Goal: Information Seeking & Learning: Learn about a topic

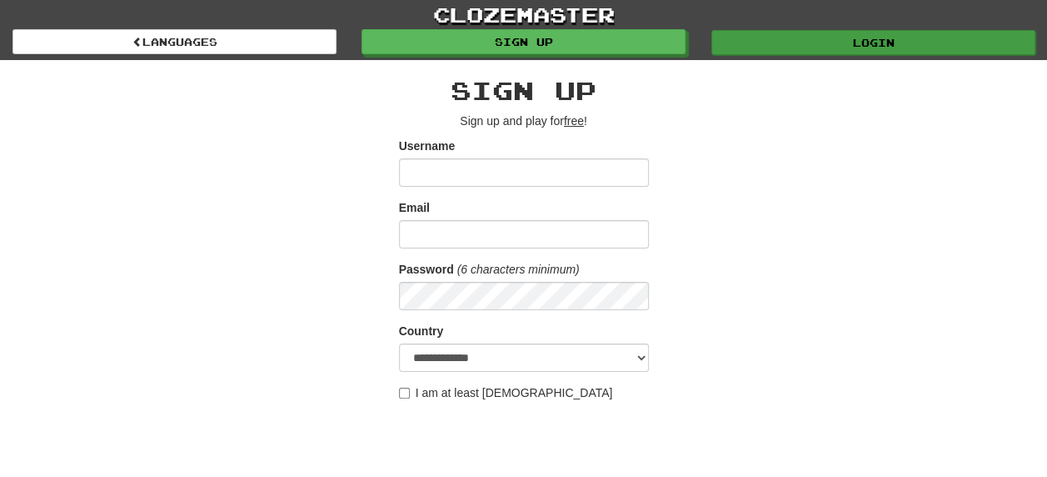
type input "********"
click at [877, 43] on link "Login" at bounding box center [874, 42] width 324 height 25
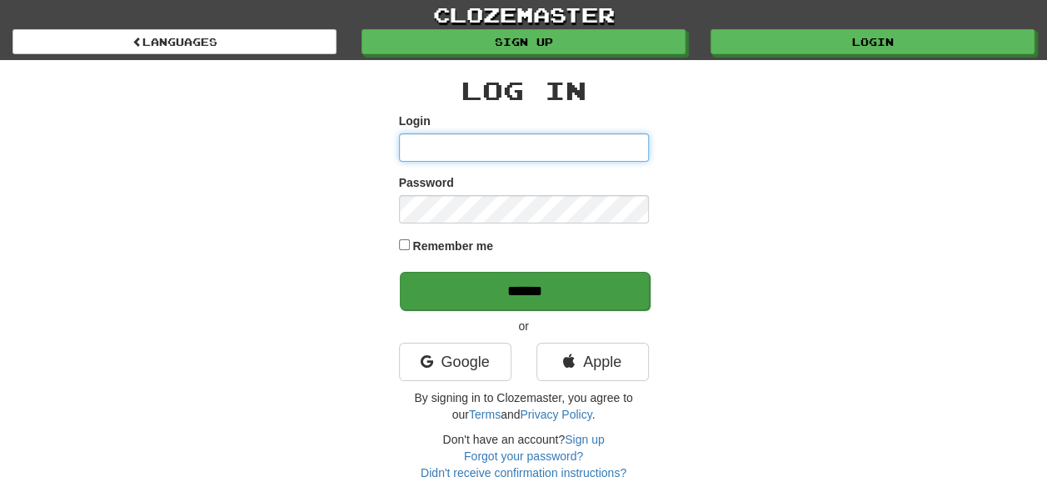
type input "********"
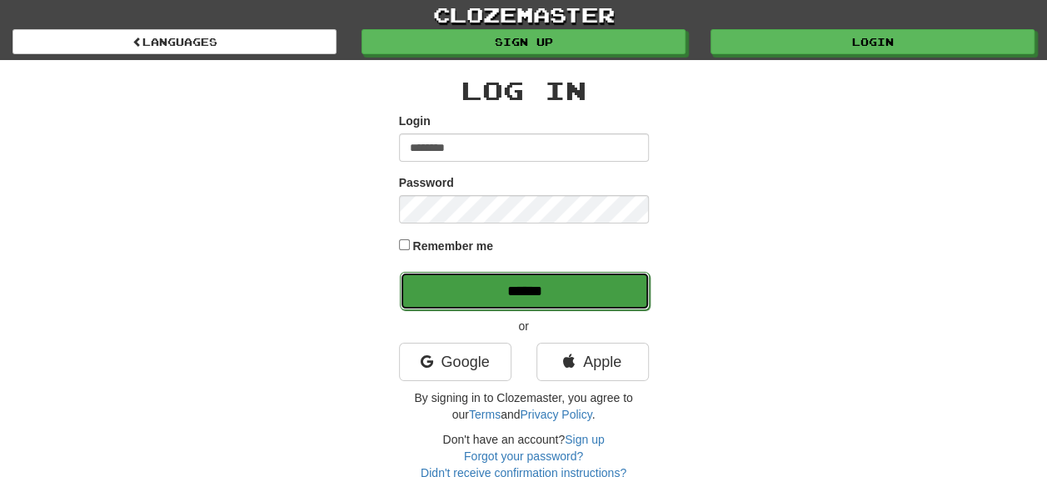
click at [547, 295] on input "******" at bounding box center [525, 291] width 250 height 38
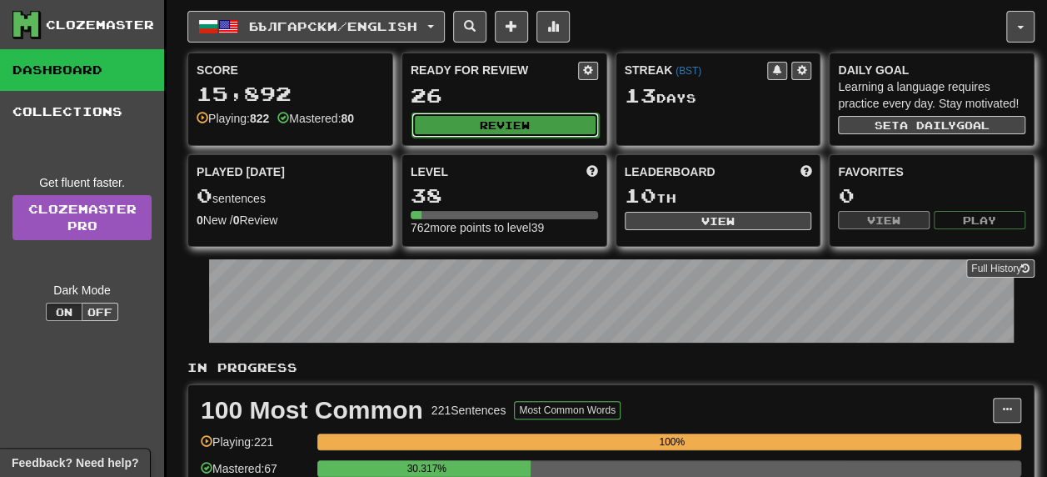
click at [508, 127] on button "Review" at bounding box center [505, 124] width 187 height 25
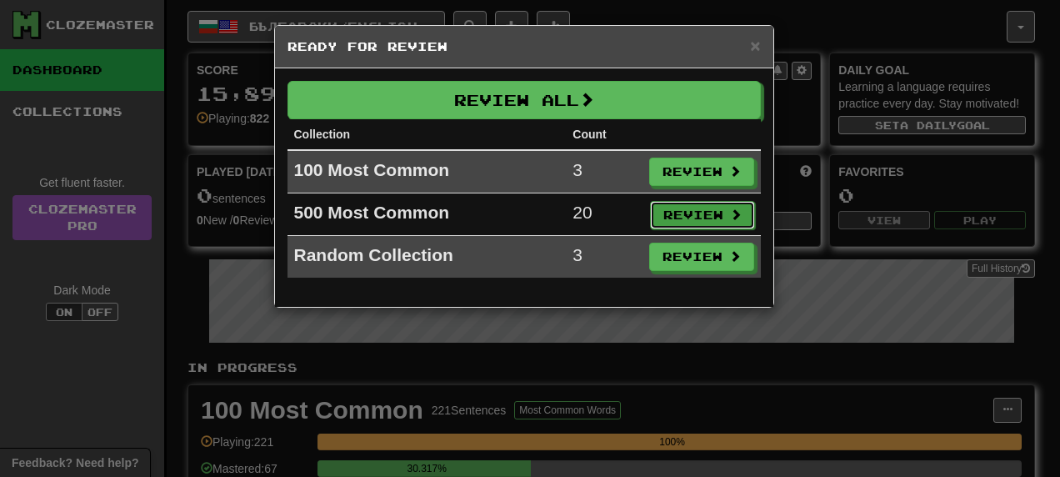
click at [713, 213] on button "Review" at bounding box center [702, 215] width 105 height 28
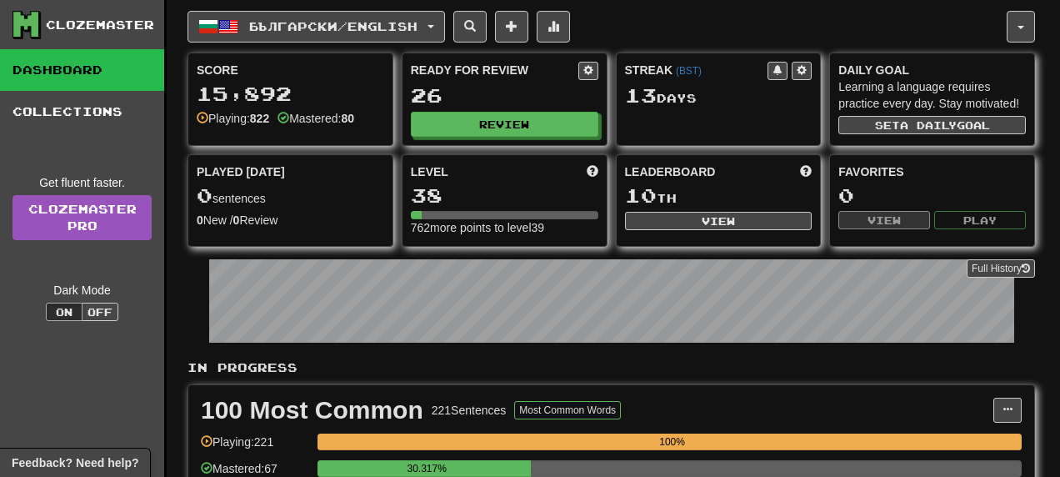
select select "**"
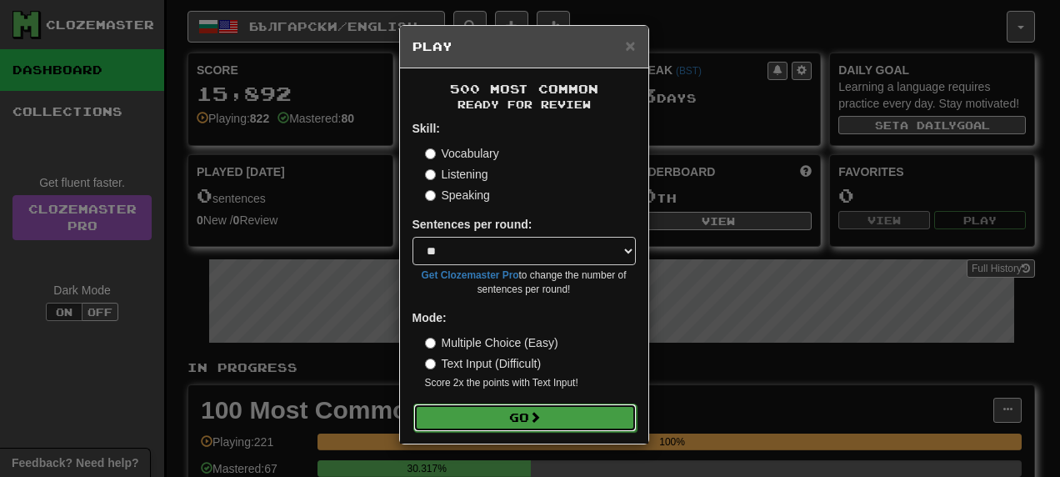
click at [548, 417] on button "Go" at bounding box center [524, 417] width 223 height 28
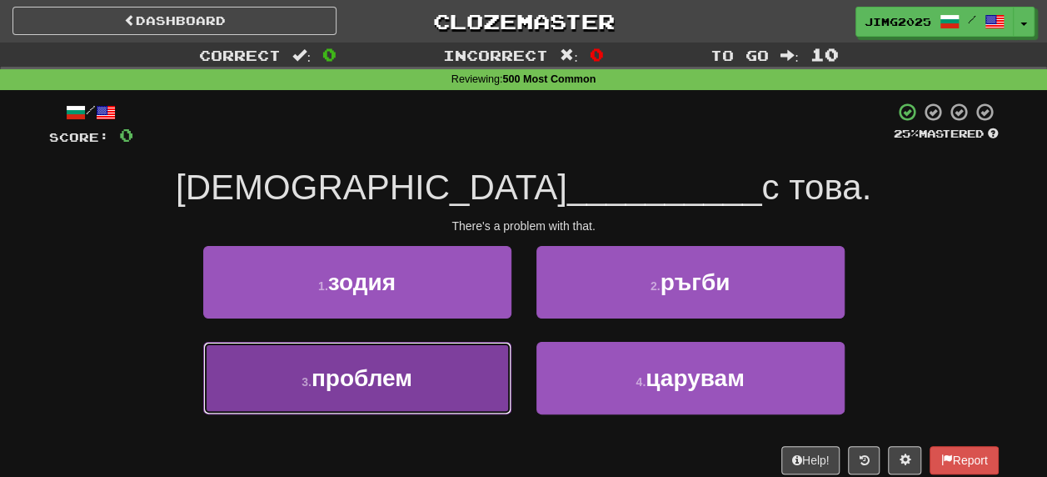
click at [379, 397] on button "3 . проблем" at bounding box center [357, 378] width 308 height 72
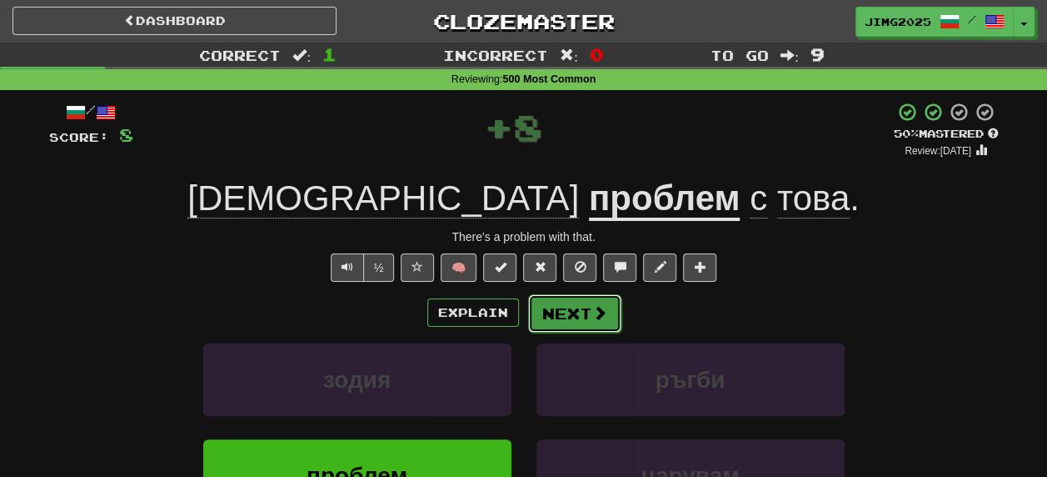
click at [566, 312] on button "Next" at bounding box center [574, 313] width 93 height 38
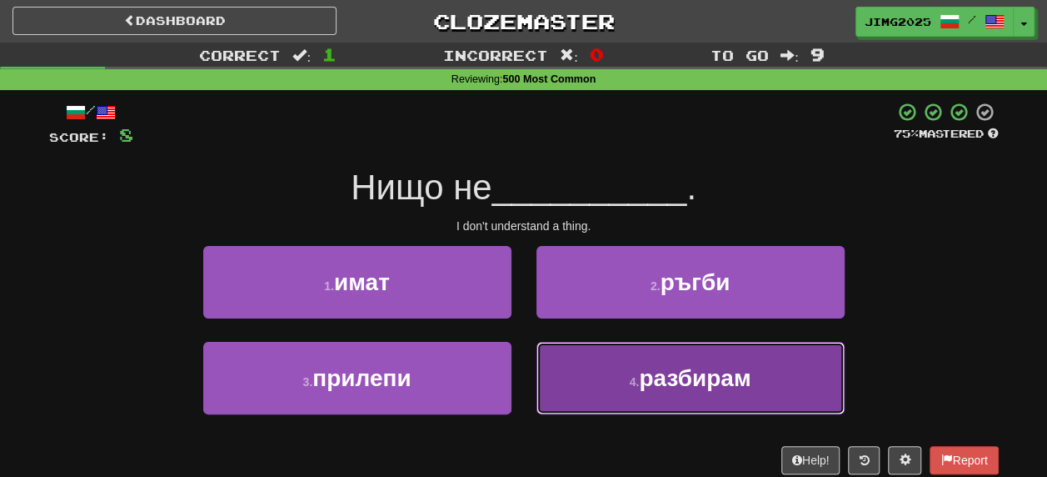
click at [682, 382] on span "разбирам" at bounding box center [695, 378] width 112 height 26
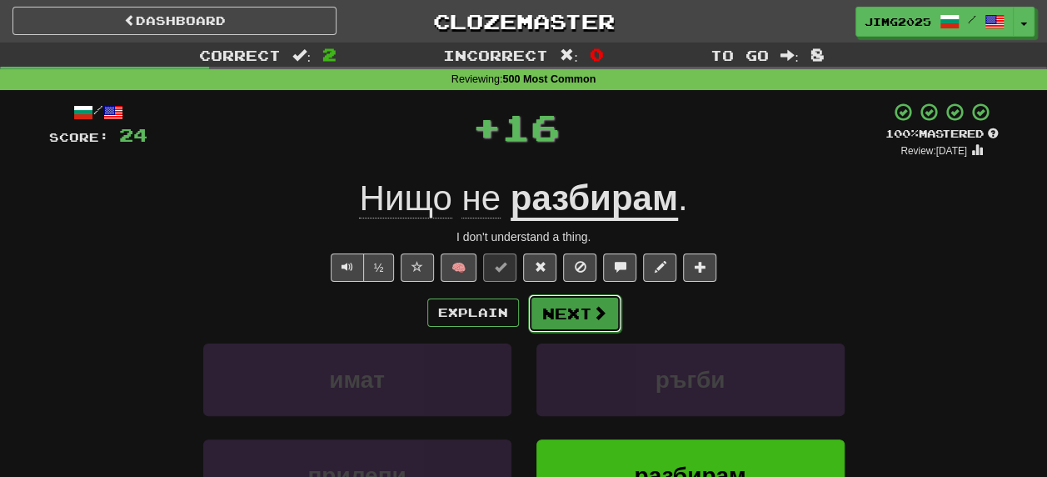
click at [577, 314] on button "Next" at bounding box center [574, 313] width 93 height 38
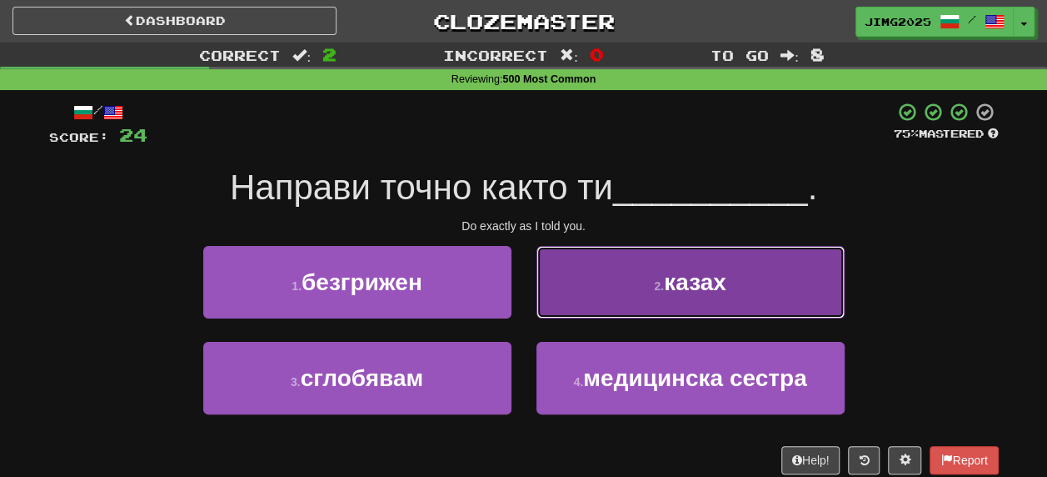
click at [702, 288] on span "казах" at bounding box center [695, 282] width 62 height 26
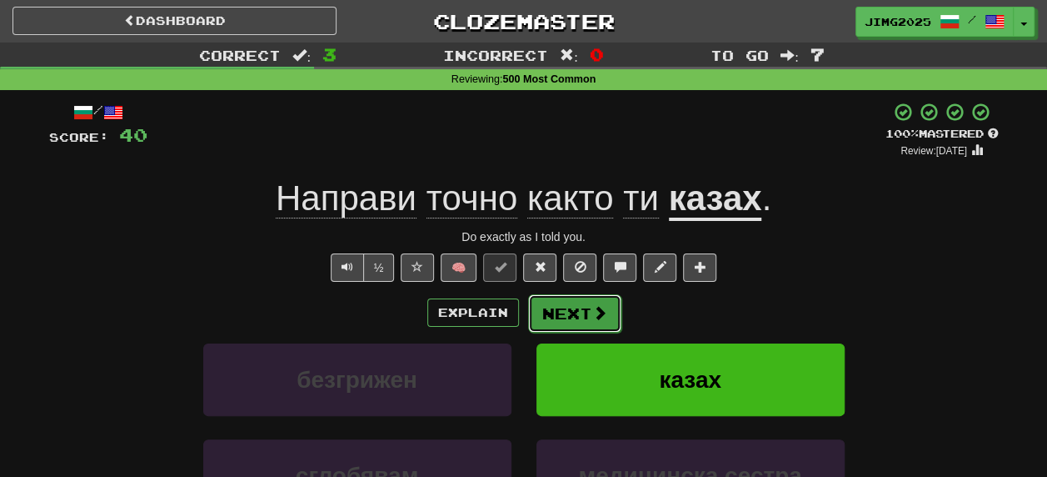
click at [572, 310] on button "Next" at bounding box center [574, 313] width 93 height 38
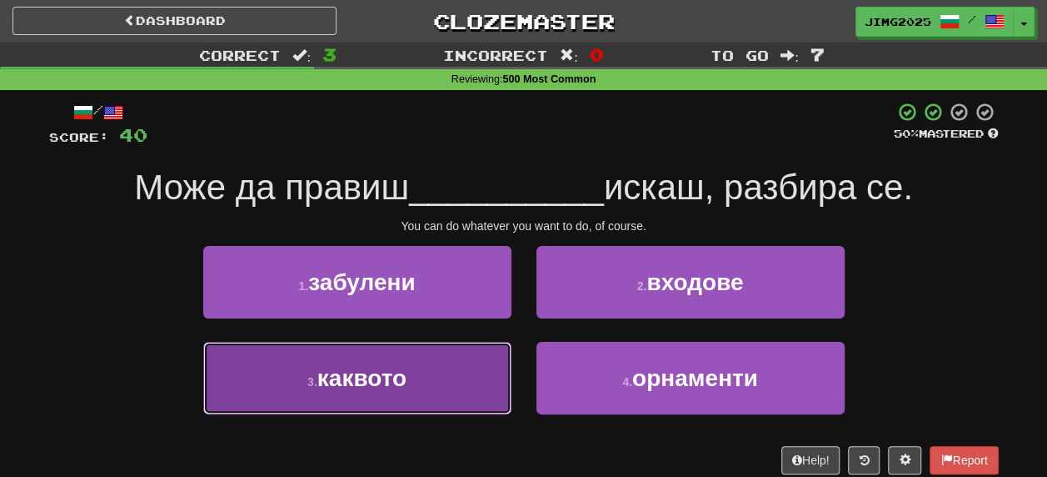
click at [341, 381] on span "каквото" at bounding box center [361, 378] width 89 height 26
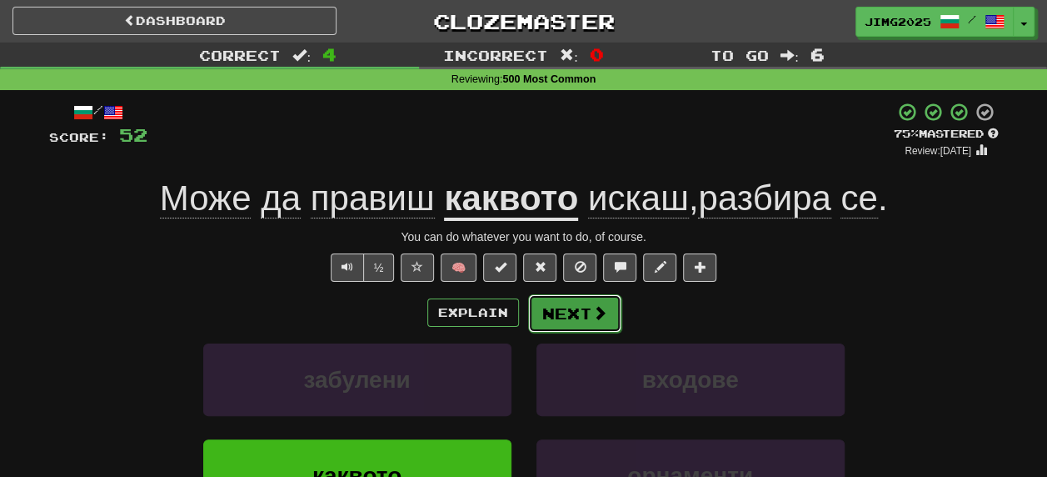
click at [572, 308] on button "Next" at bounding box center [574, 313] width 93 height 38
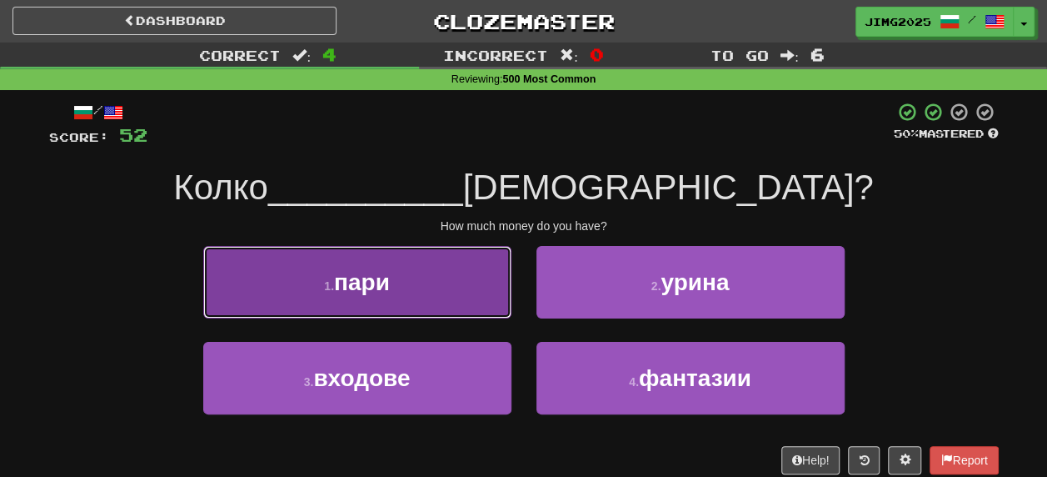
click at [356, 280] on span "пари" at bounding box center [362, 282] width 56 height 26
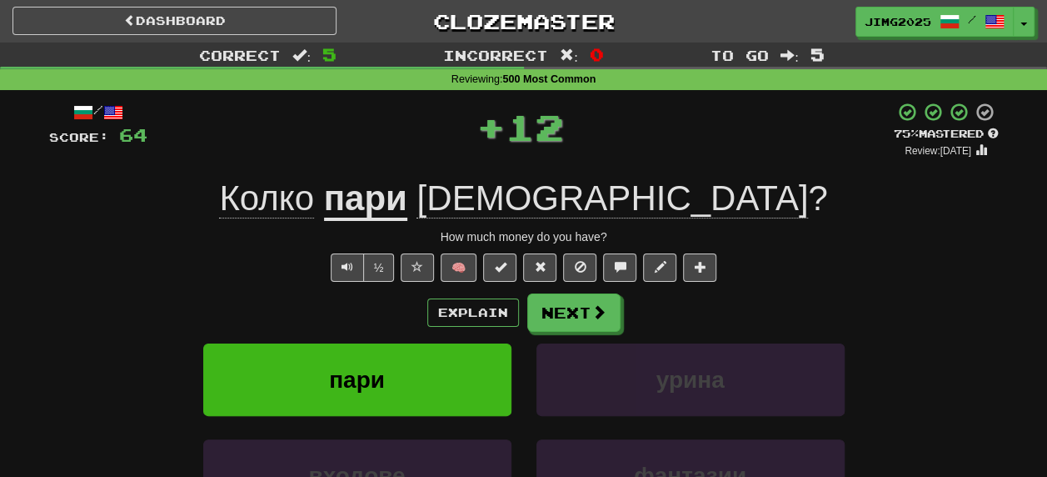
click at [559, 331] on div "Explain Next пари урина входове фантазии Learn more: пари урина входове фантазии" at bounding box center [524, 426] width 950 height 267
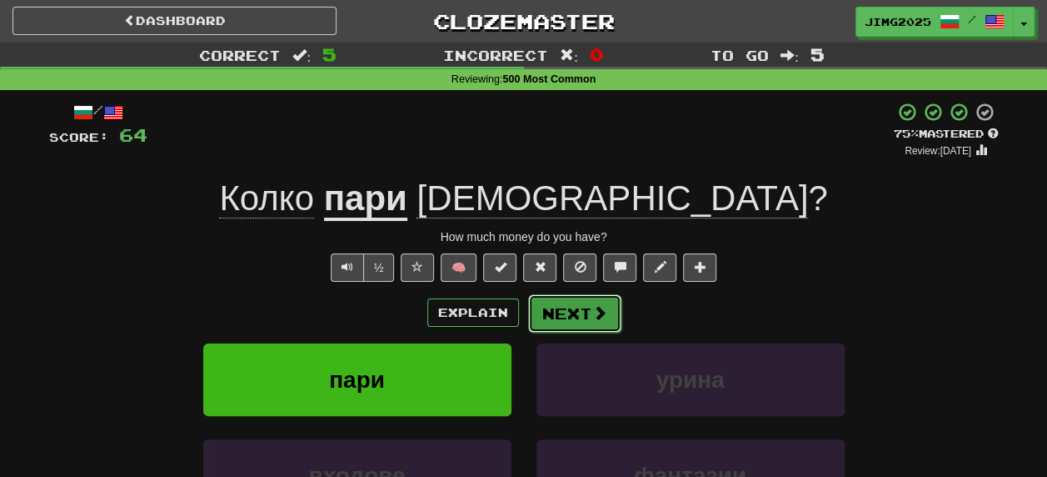
click at [566, 305] on button "Next" at bounding box center [574, 313] width 93 height 38
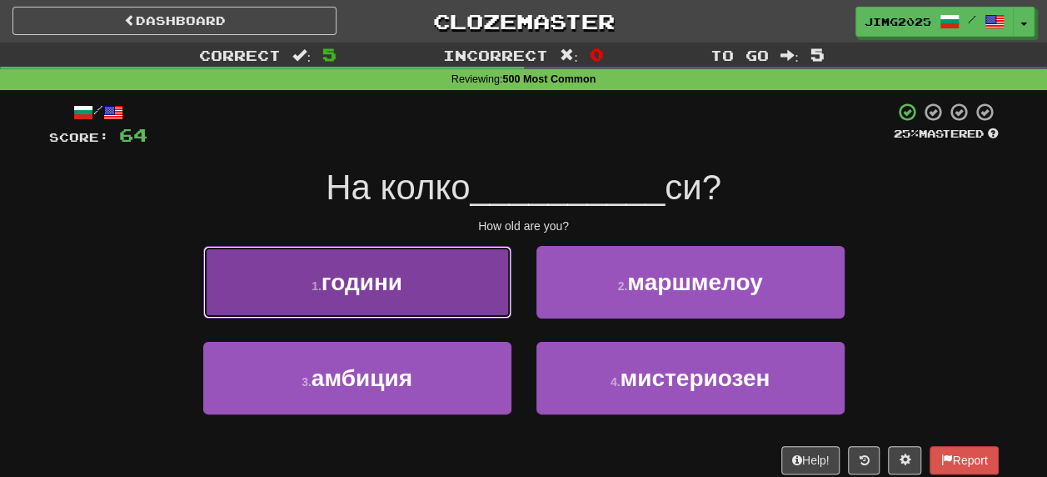
click at [352, 287] on span "години" at bounding box center [362, 282] width 81 height 26
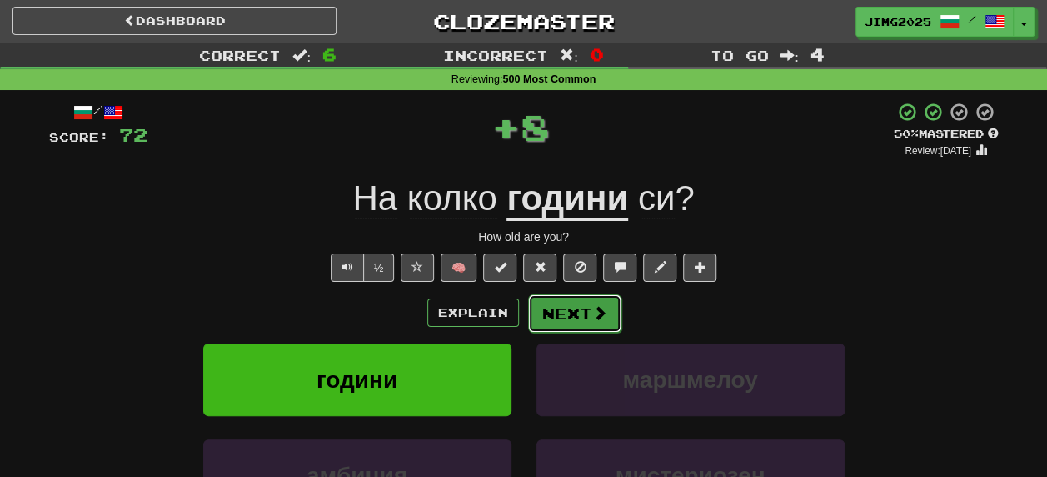
click at [580, 312] on button "Next" at bounding box center [574, 313] width 93 height 38
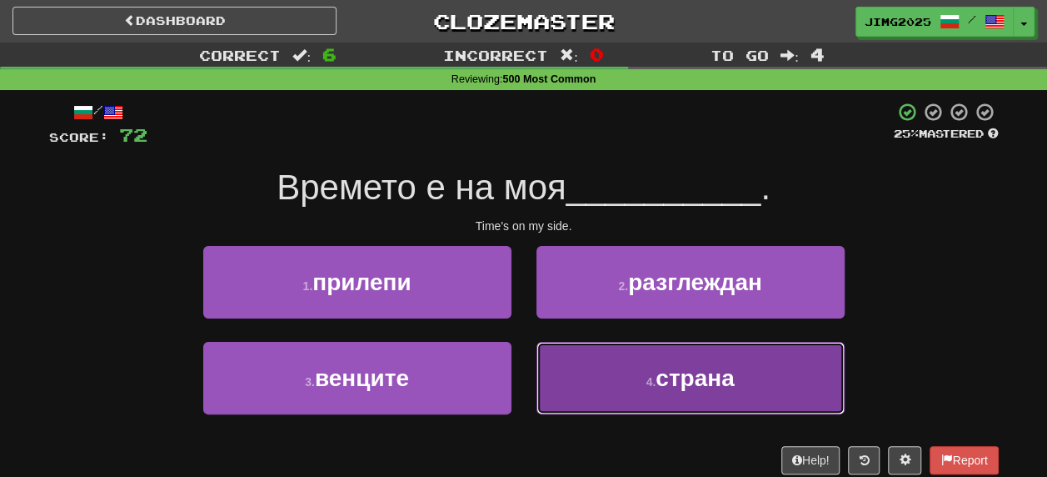
click at [688, 378] on span "страна" at bounding box center [695, 378] width 78 height 26
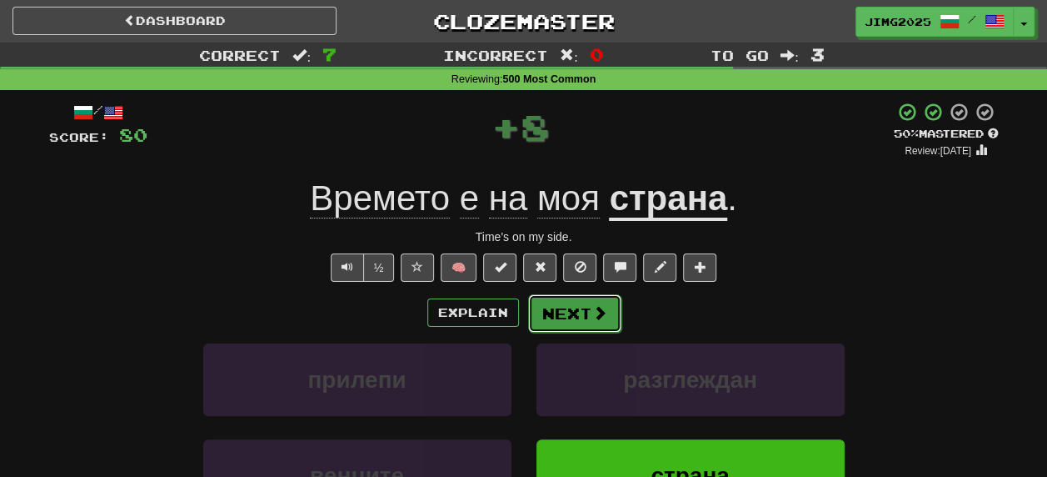
click at [572, 310] on button "Next" at bounding box center [574, 313] width 93 height 38
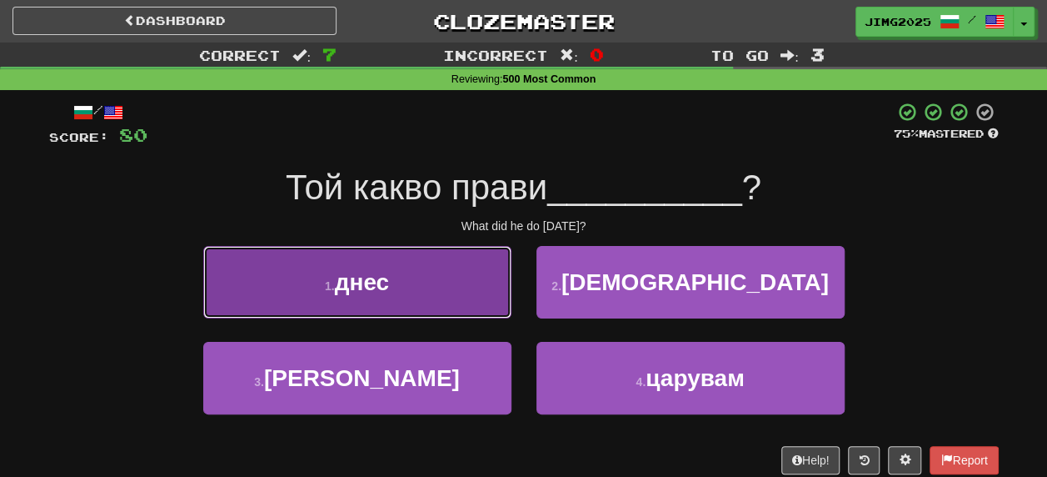
click at [367, 282] on span "днес" at bounding box center [362, 282] width 54 height 26
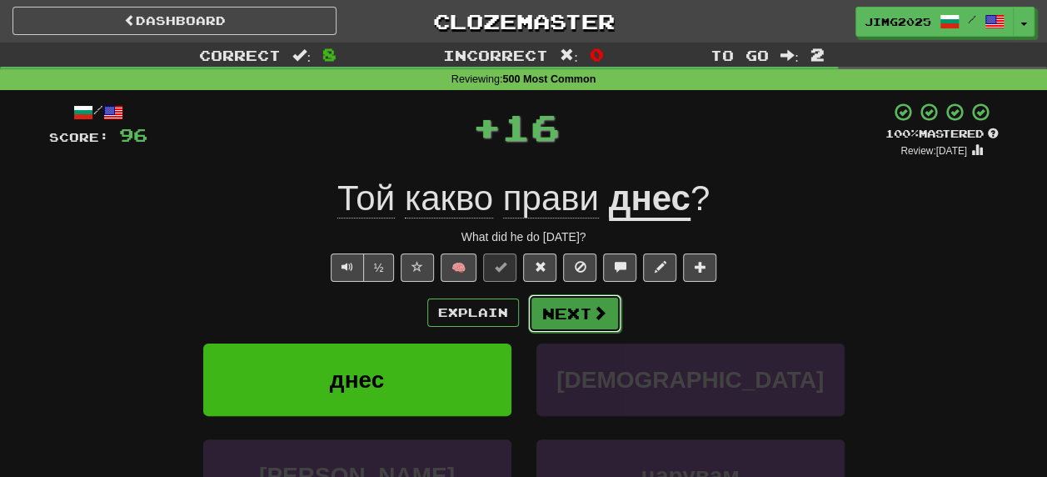
click at [567, 312] on button "Next" at bounding box center [574, 313] width 93 height 38
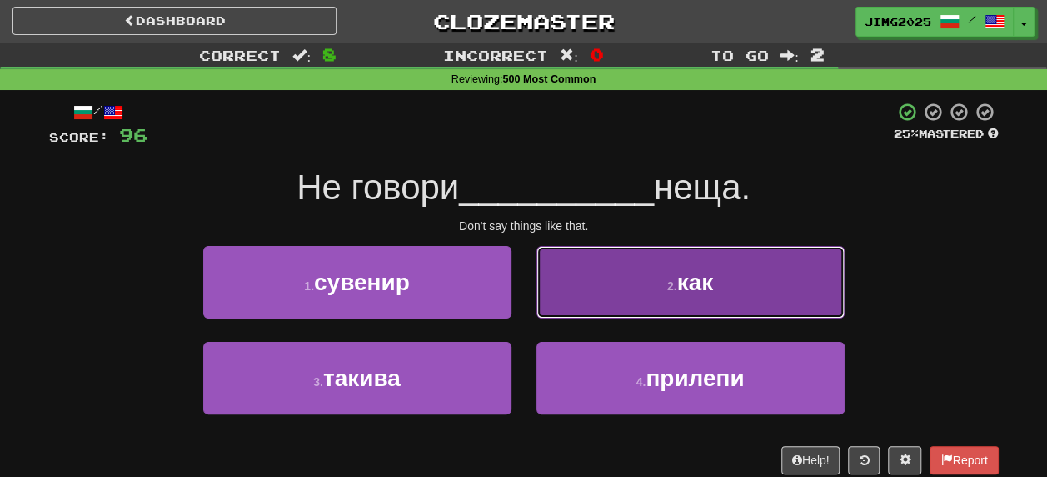
click at [693, 277] on span "как" at bounding box center [695, 282] width 37 height 26
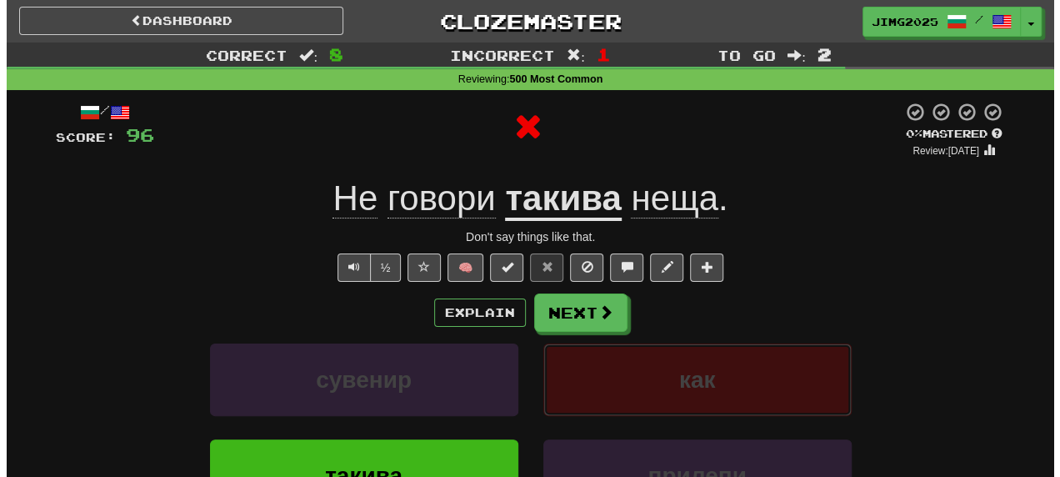
scroll to position [83, 0]
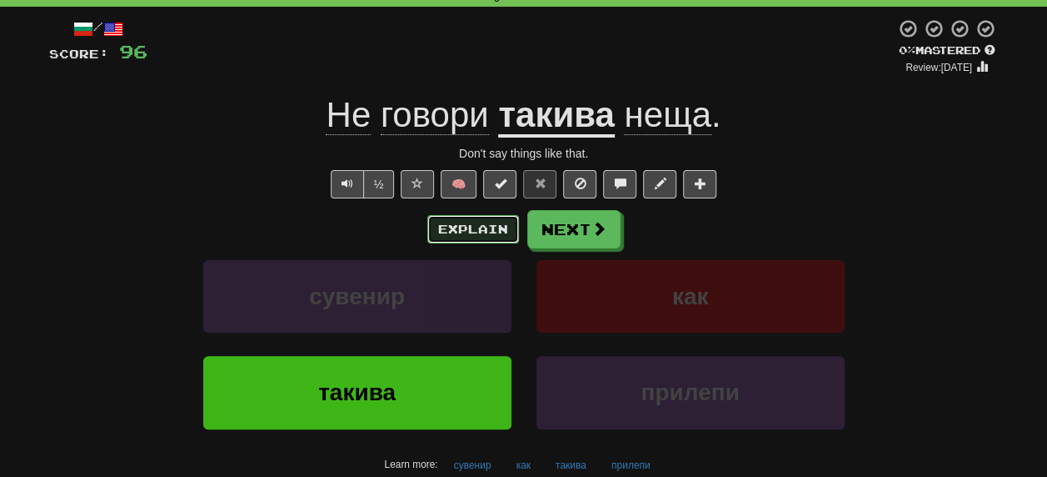
click at [483, 230] on button "Explain" at bounding box center [473, 229] width 92 height 28
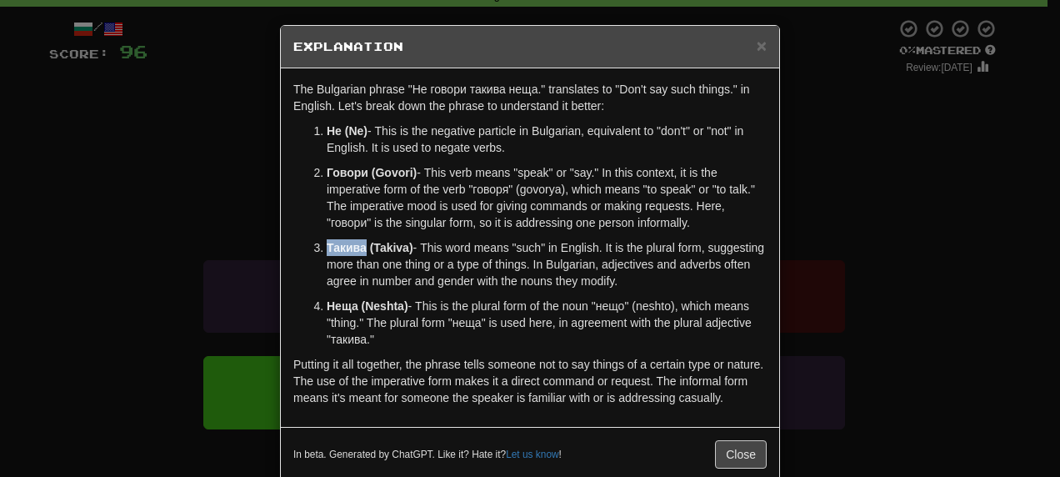
drag, startPoint x: 322, startPoint y: 247, endPoint x: 357, endPoint y: 248, distance: 35.0
click at [357, 248] on strong "Такива (Takiva)" at bounding box center [370, 247] width 87 height 13
copy strong "Такива"
click at [746, 447] on button "Close" at bounding box center [741, 454] width 52 height 28
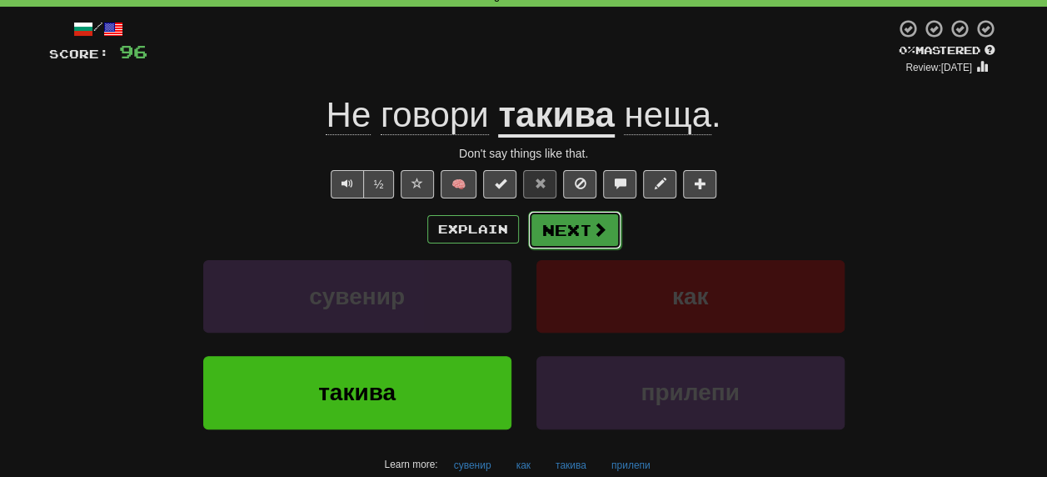
click at [576, 230] on button "Next" at bounding box center [574, 230] width 93 height 38
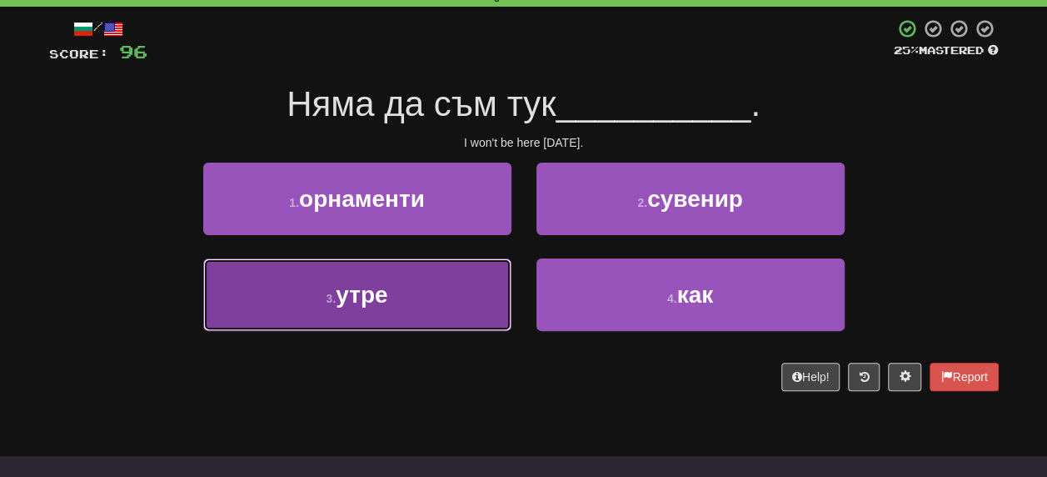
click at [346, 294] on span "утре" at bounding box center [362, 295] width 52 height 26
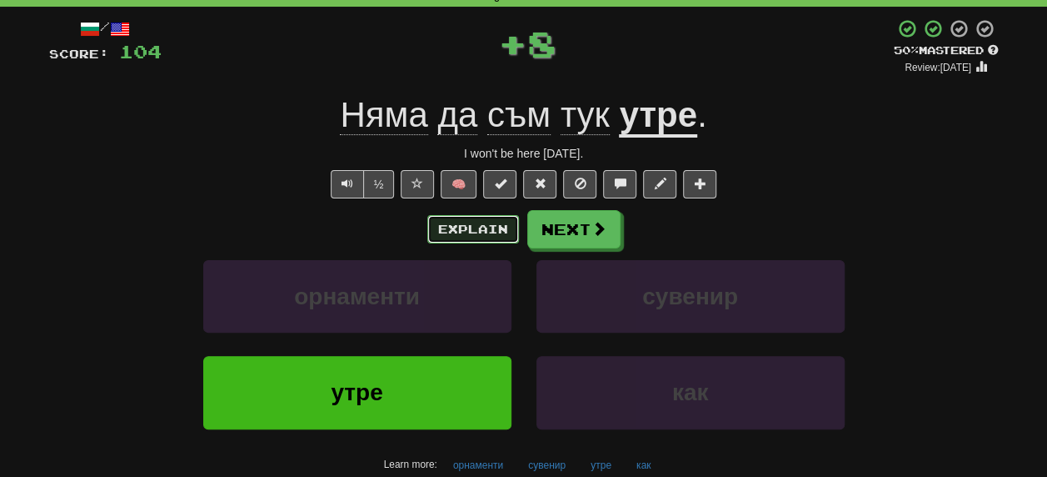
click at [467, 230] on button "Explain" at bounding box center [473, 229] width 92 height 28
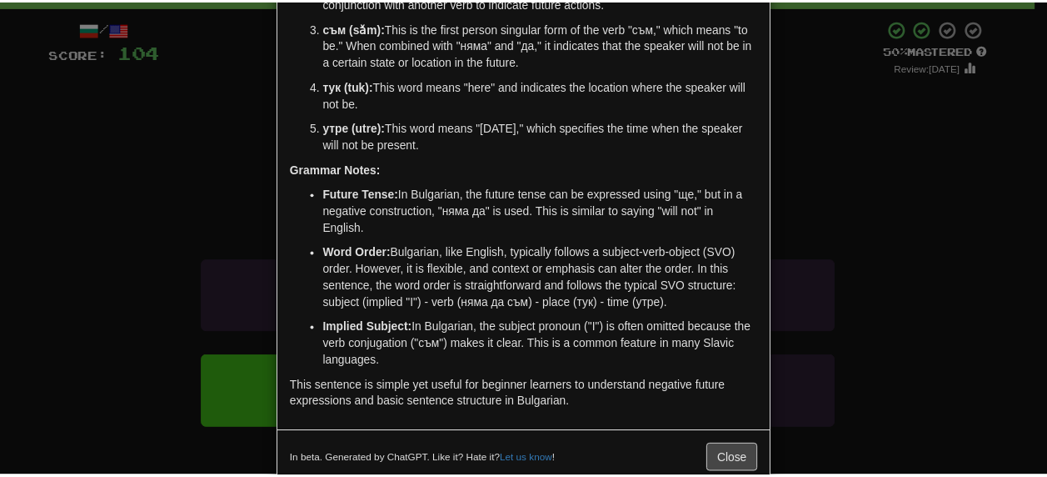
scroll to position [220, 0]
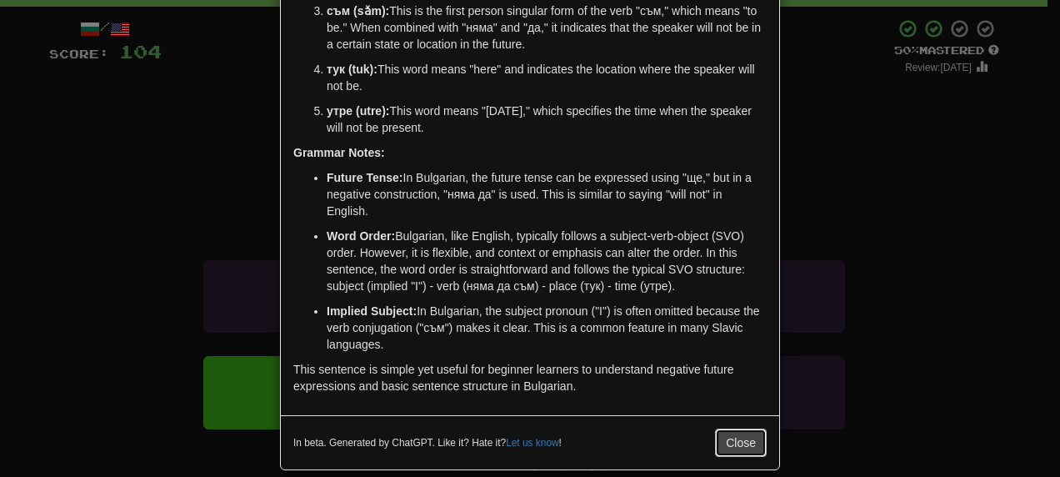
click at [737, 428] on button "Close" at bounding box center [741, 442] width 52 height 28
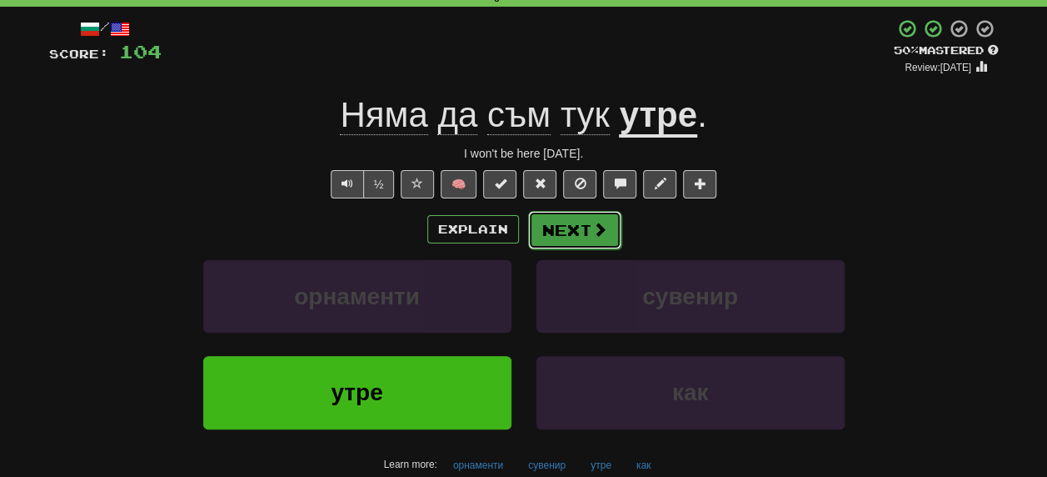
click at [578, 235] on button "Next" at bounding box center [574, 230] width 93 height 38
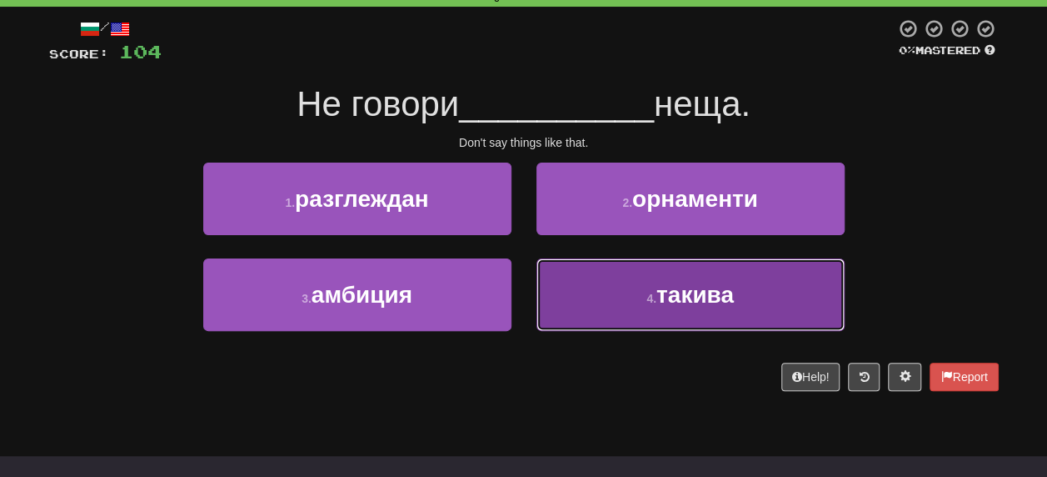
click at [705, 302] on span "такива" at bounding box center [695, 295] width 77 height 26
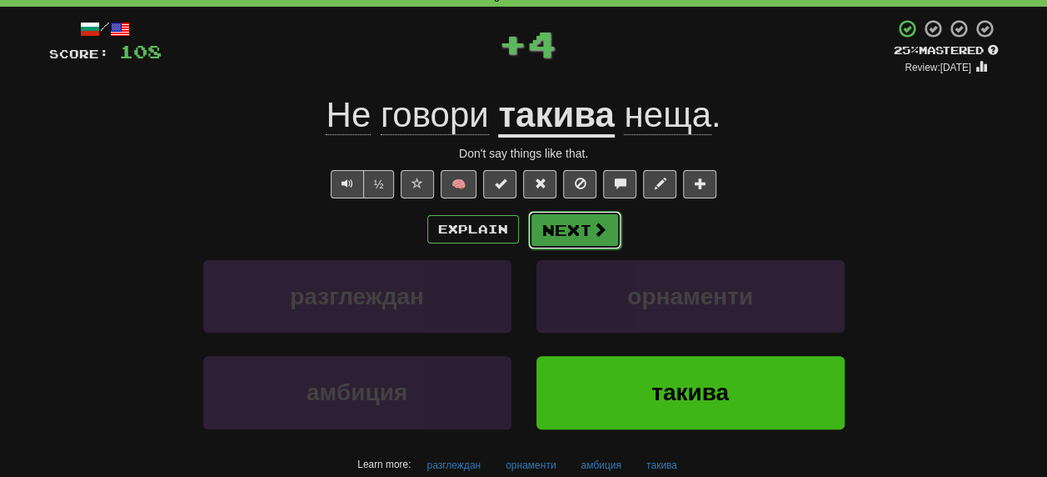
click at [570, 240] on button "Next" at bounding box center [574, 230] width 93 height 38
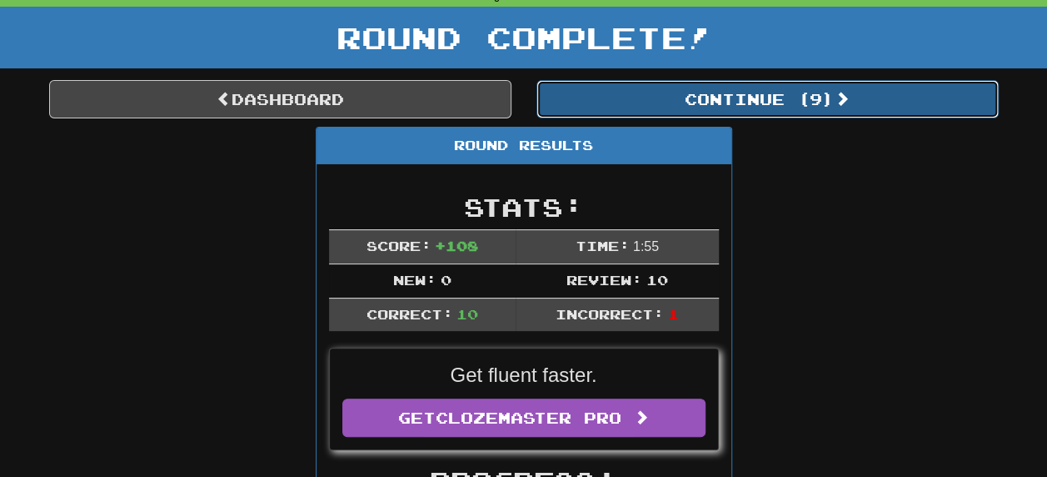
click at [798, 96] on button "Continue ( 9 )" at bounding box center [768, 99] width 462 height 38
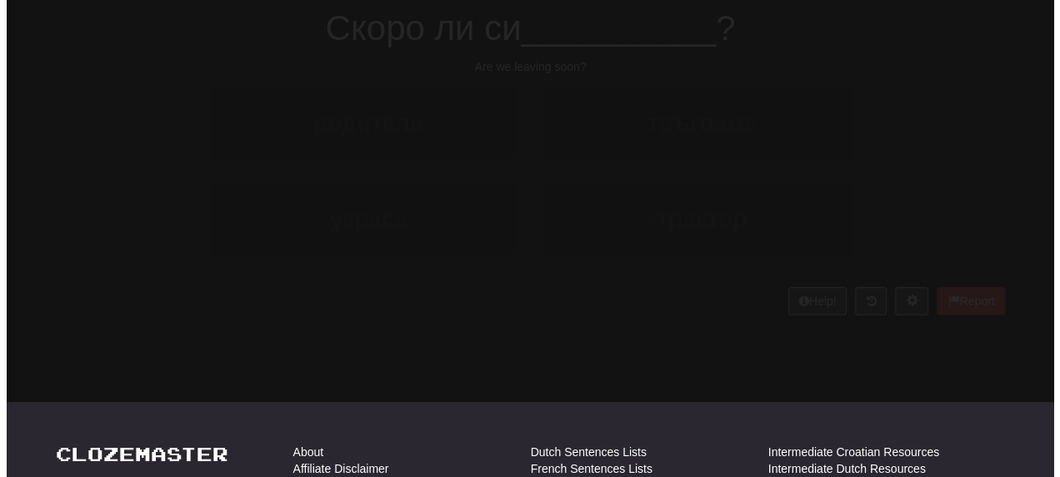
scroll to position [83, 0]
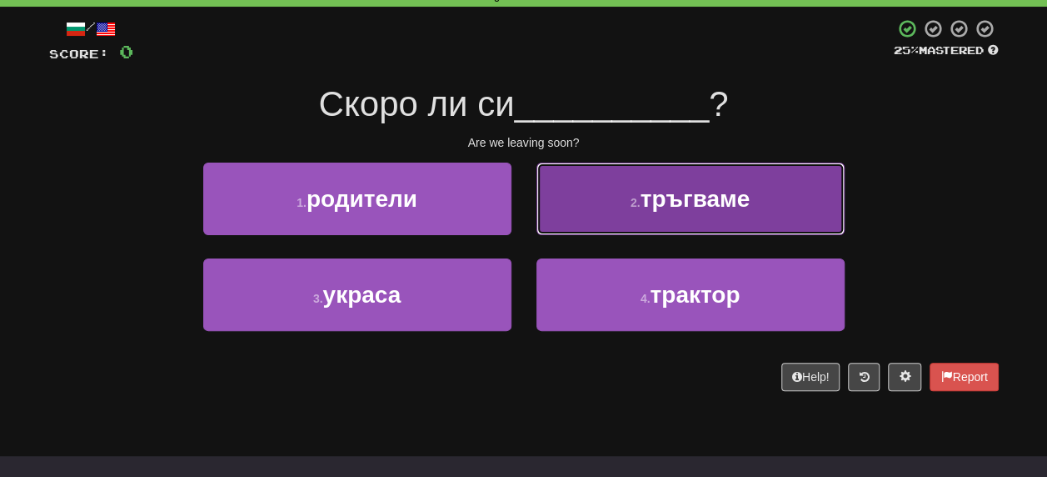
click at [691, 202] on span "тръгваме" at bounding box center [696, 199] width 110 height 26
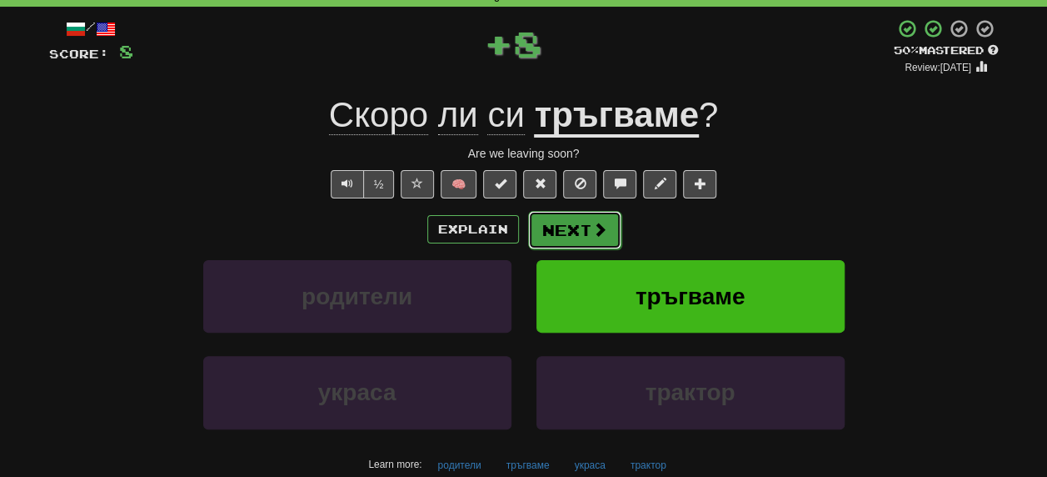
click at [578, 227] on button "Next" at bounding box center [574, 230] width 93 height 38
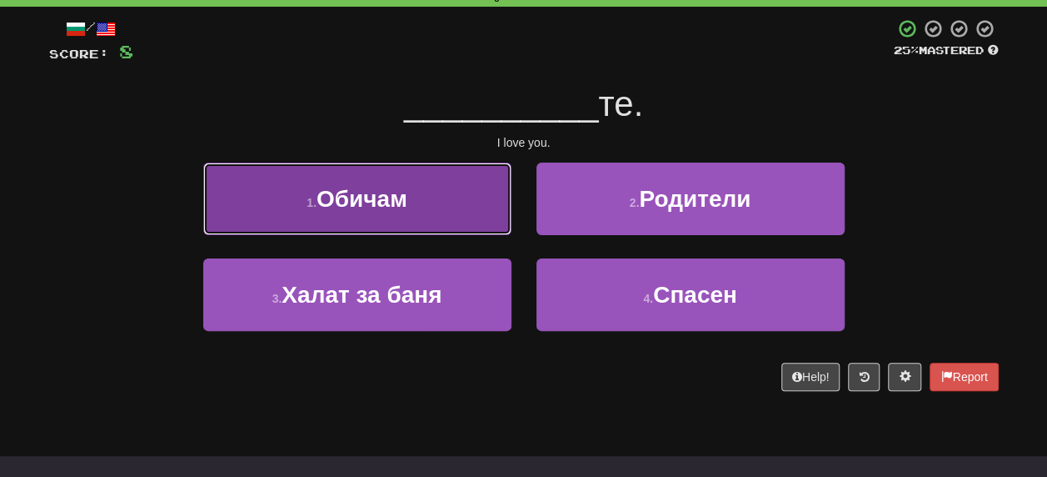
click at [372, 193] on span "Обичам" at bounding box center [362, 199] width 91 height 26
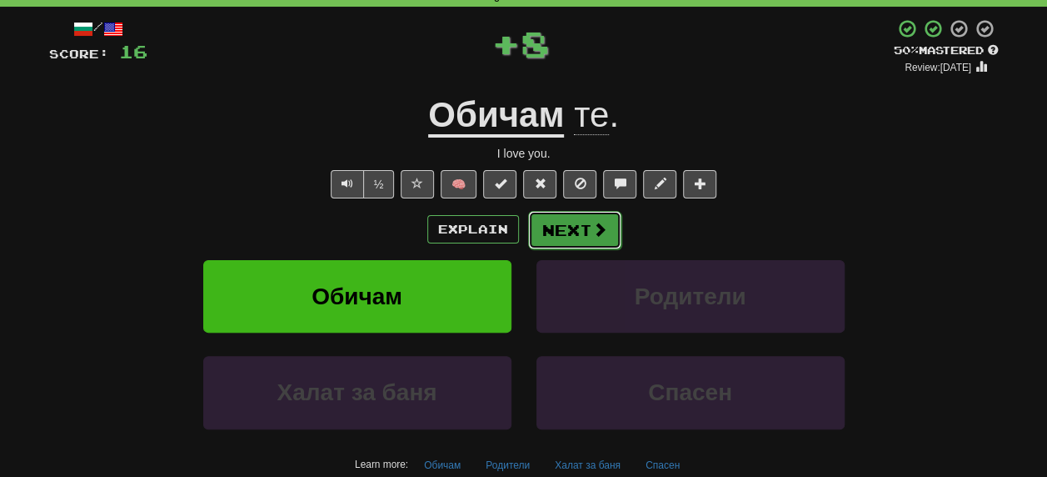
click at [587, 227] on button "Next" at bounding box center [574, 230] width 93 height 38
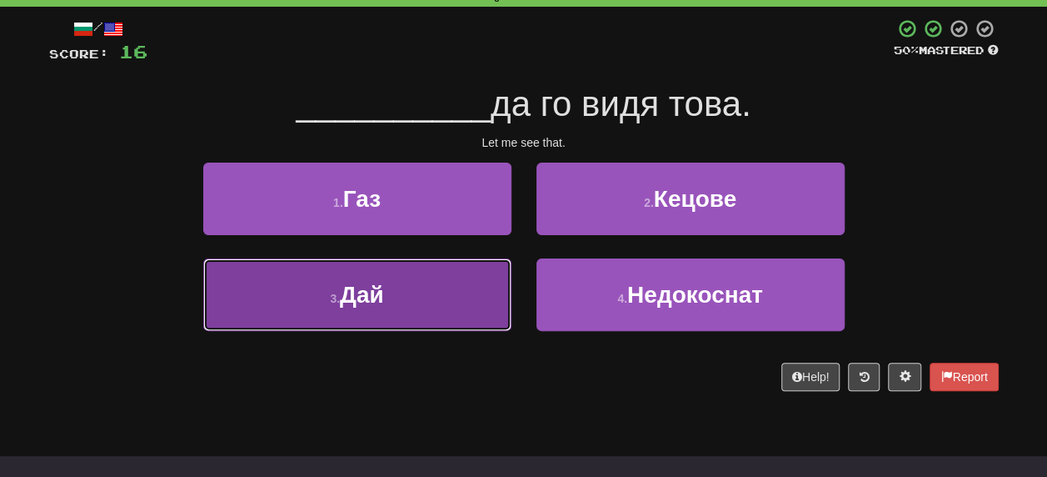
click at [357, 298] on span "Дай" at bounding box center [362, 295] width 44 height 26
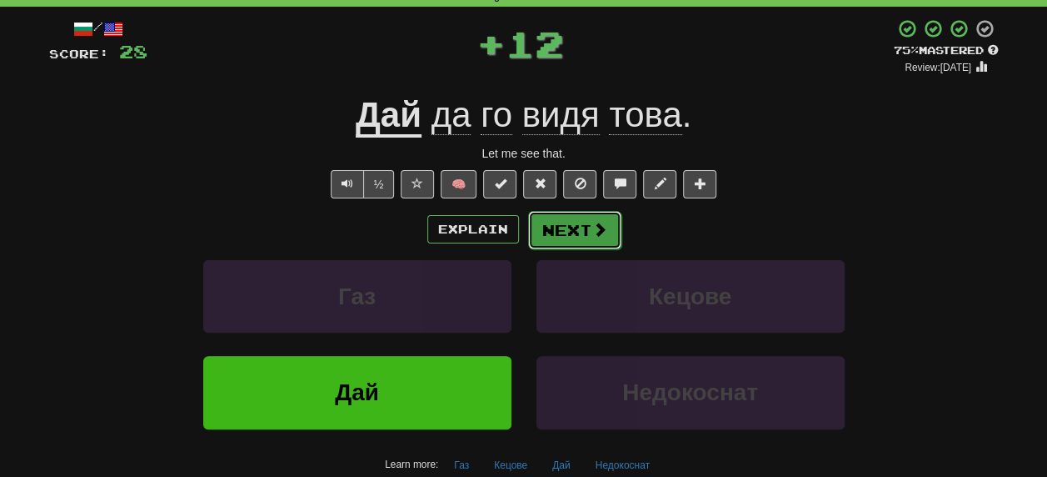
click at [585, 227] on button "Next" at bounding box center [574, 230] width 93 height 38
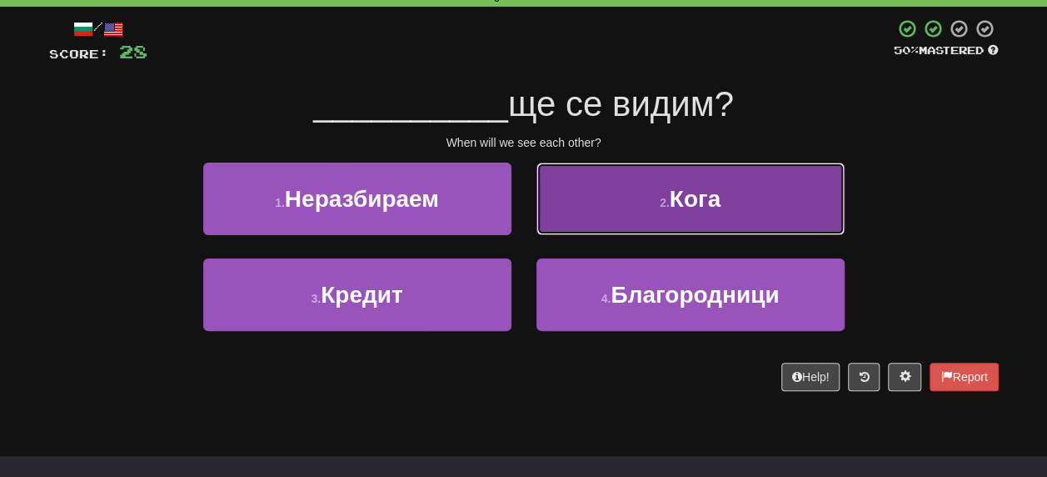
click at [702, 205] on span "Кога" at bounding box center [695, 199] width 51 height 26
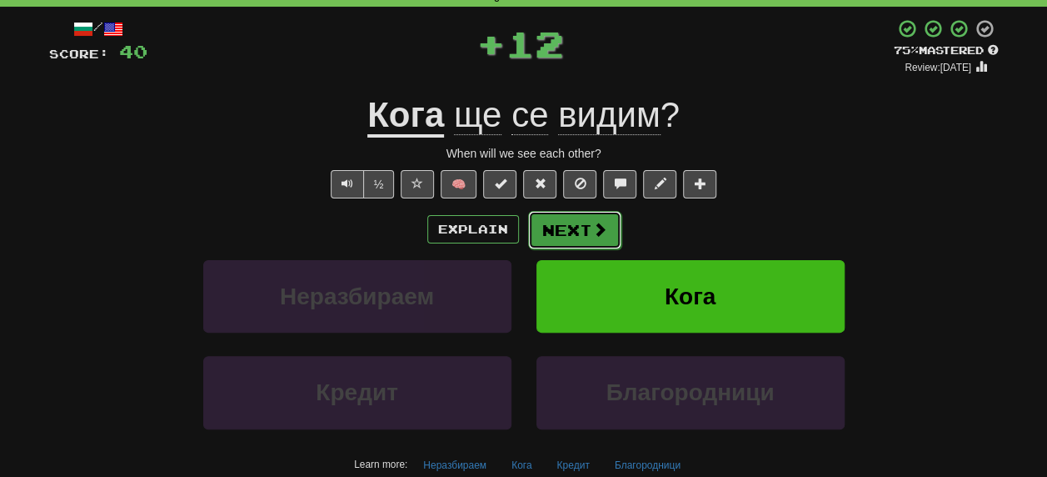
click at [571, 233] on button "Next" at bounding box center [574, 230] width 93 height 38
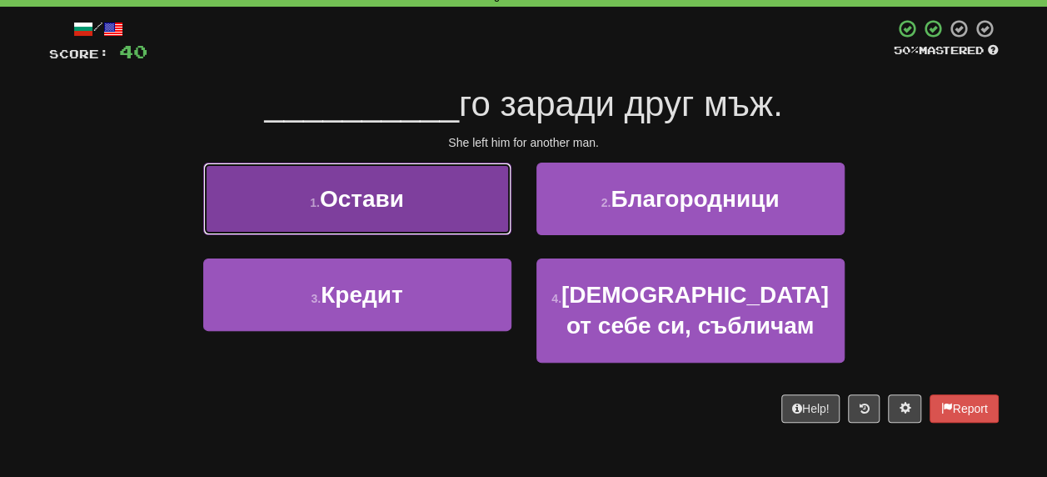
click at [342, 205] on span "Остави" at bounding box center [362, 199] width 84 height 26
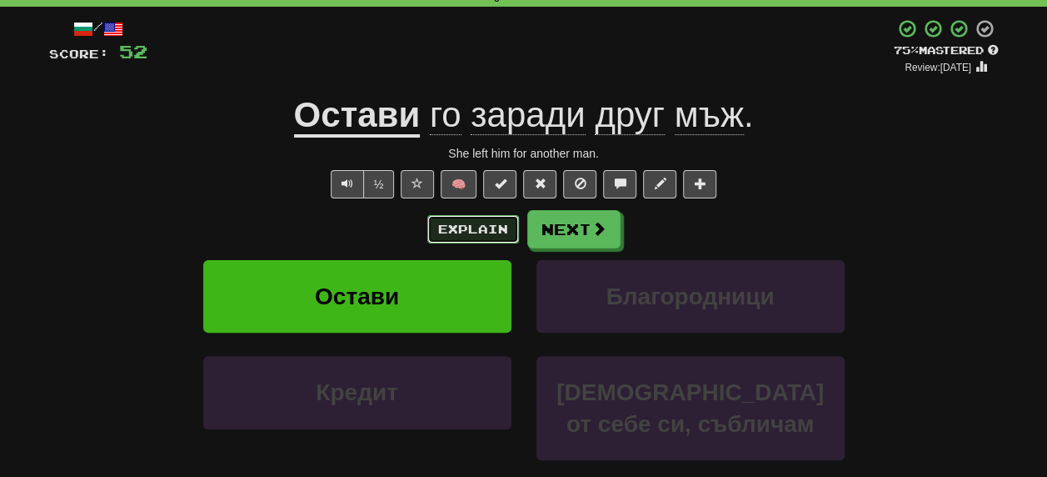
click at [475, 229] on button "Explain" at bounding box center [473, 229] width 92 height 28
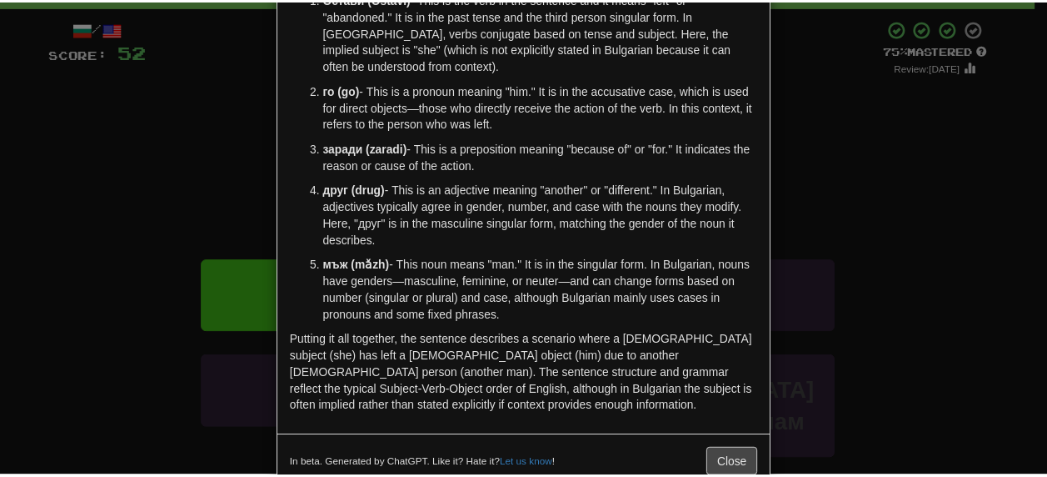
scroll to position [170, 0]
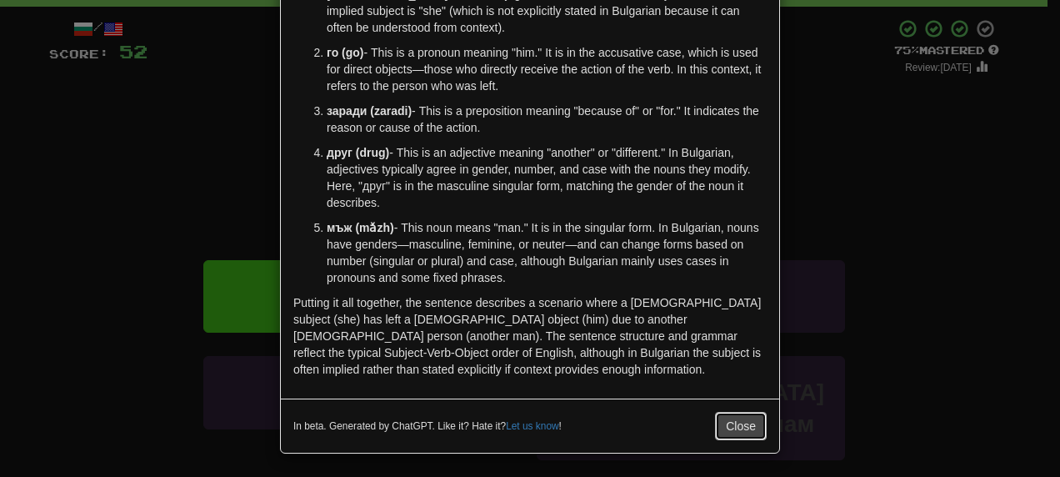
click at [715, 423] on button "Close" at bounding box center [741, 426] width 52 height 28
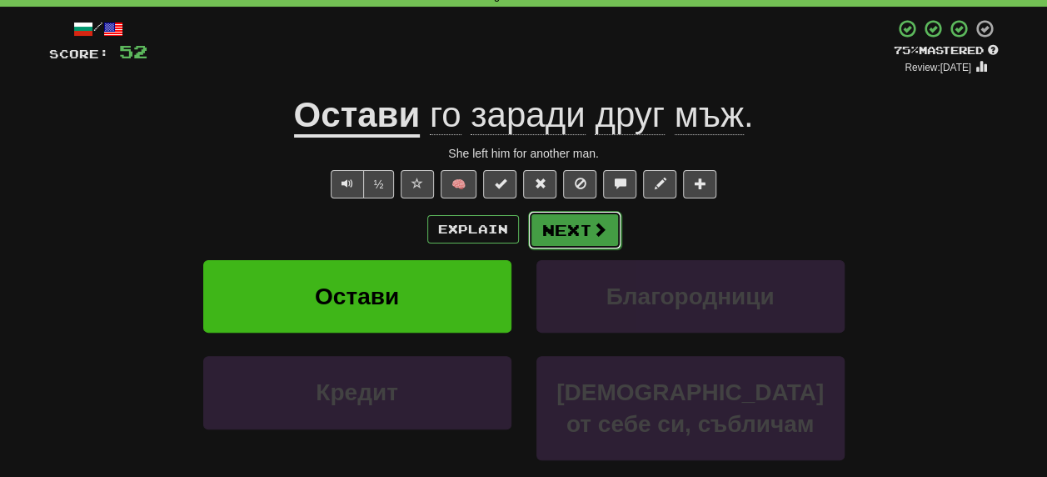
click at [572, 229] on button "Next" at bounding box center [574, 230] width 93 height 38
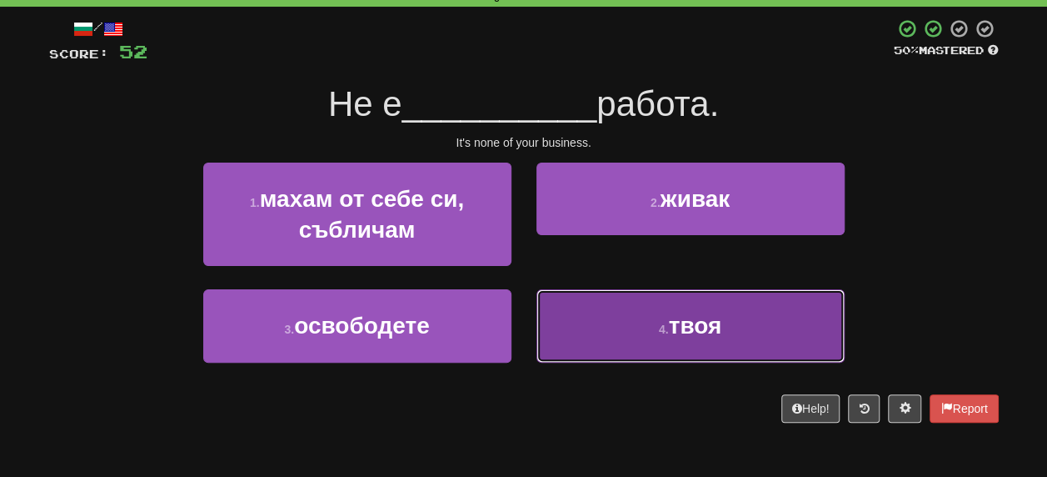
click at [704, 328] on span "твоя" at bounding box center [695, 325] width 53 height 26
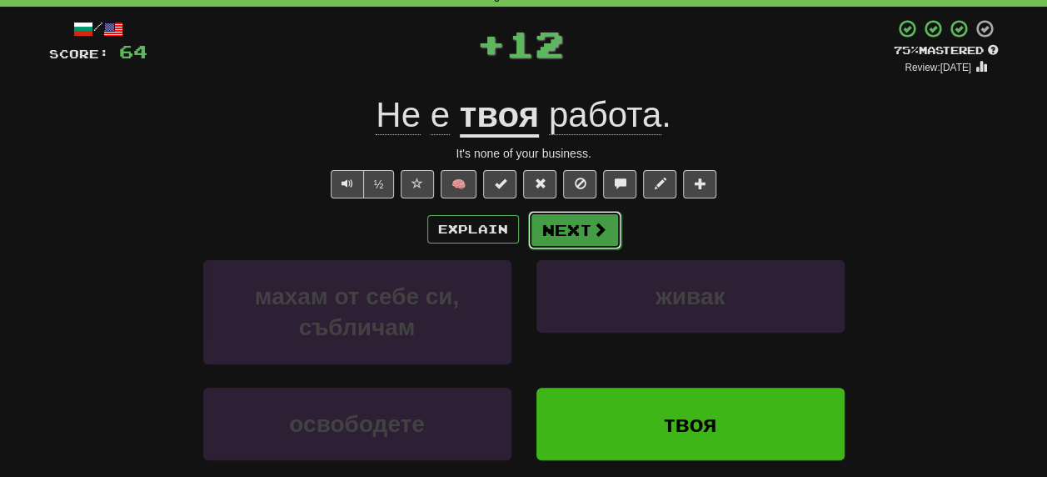
click at [568, 227] on button "Next" at bounding box center [574, 230] width 93 height 38
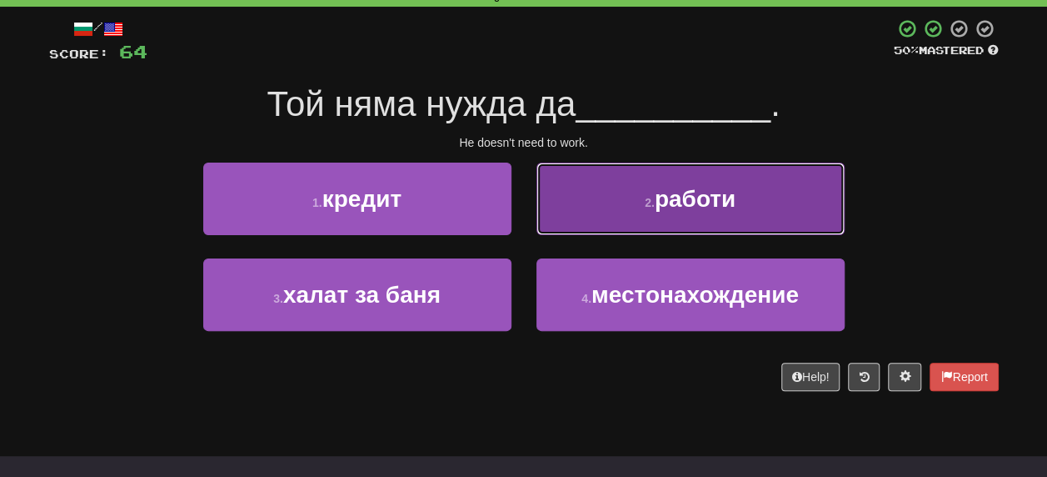
click at [692, 202] on span "работи" at bounding box center [695, 199] width 81 height 26
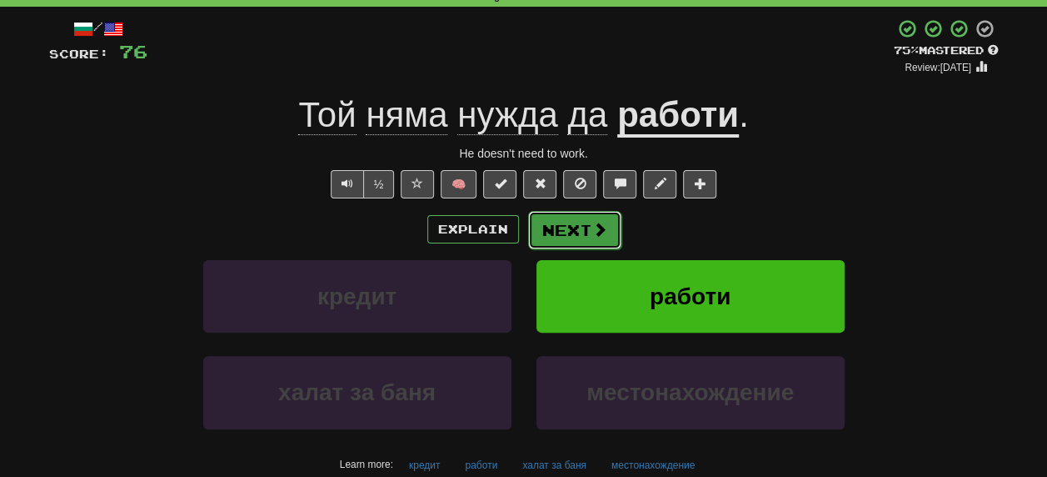
click at [580, 225] on button "Next" at bounding box center [574, 230] width 93 height 38
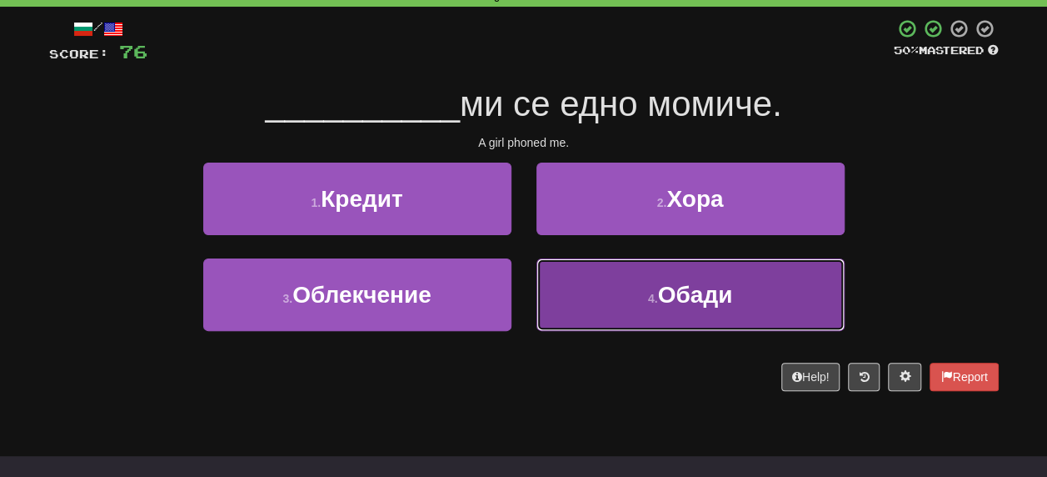
click at [701, 292] on span "Обади" at bounding box center [695, 295] width 75 height 26
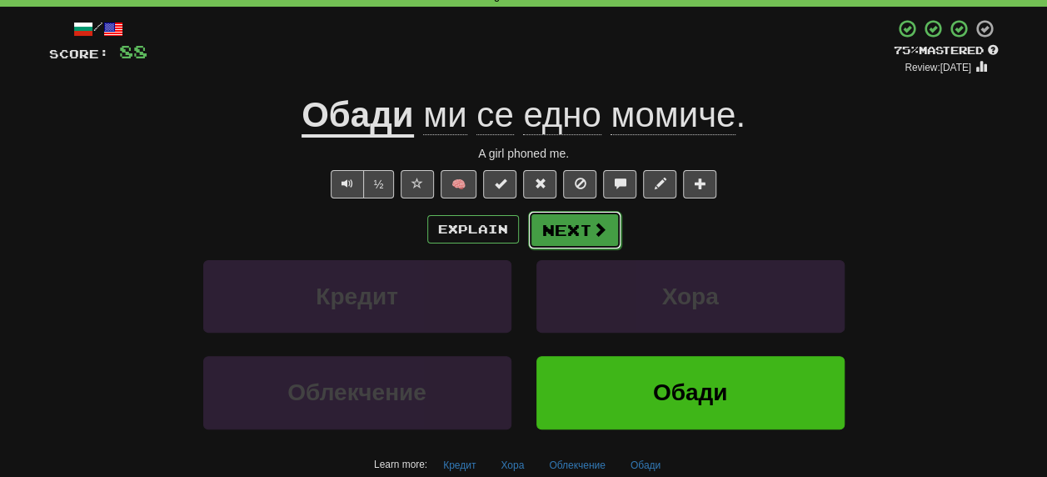
click at [563, 227] on button "Next" at bounding box center [574, 230] width 93 height 38
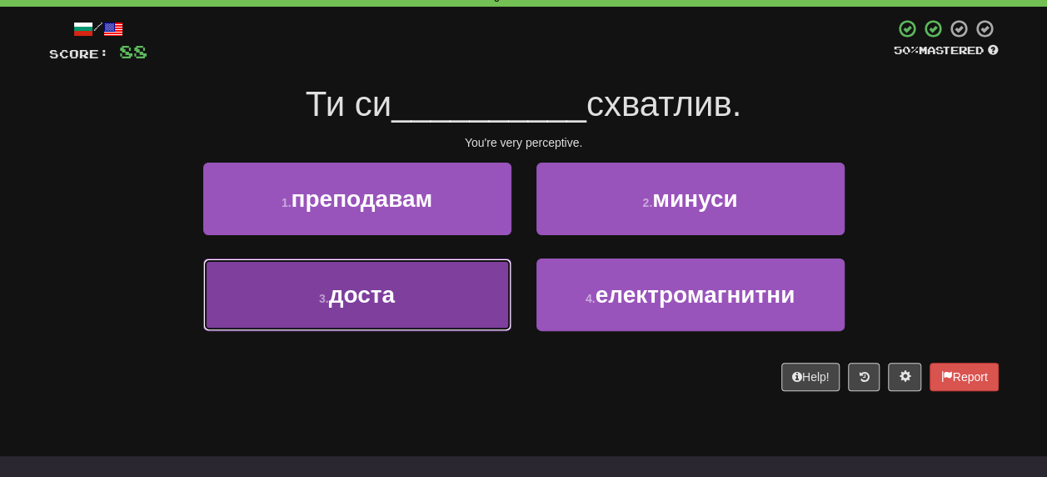
click at [362, 300] on span "доста" at bounding box center [362, 295] width 66 height 26
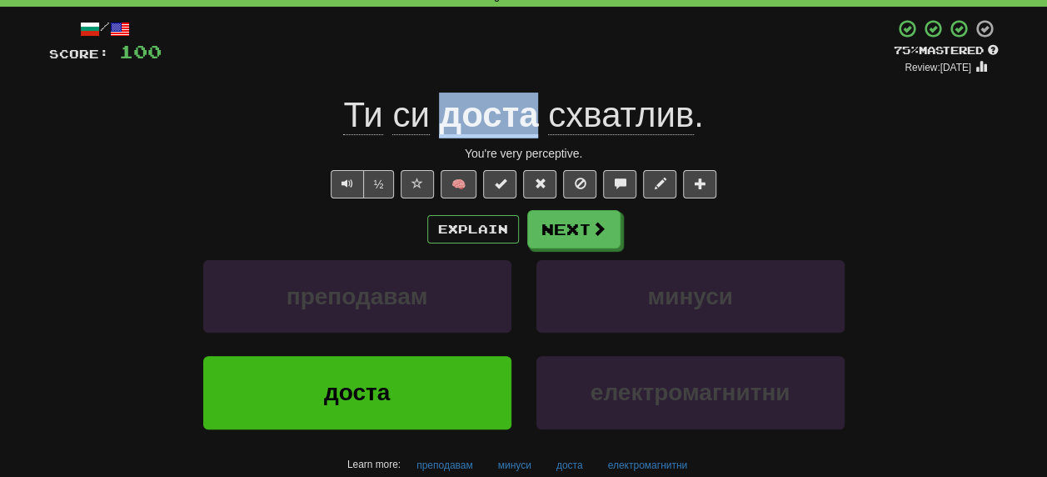
drag, startPoint x: 439, startPoint y: 120, endPoint x: 537, endPoint y: 117, distance: 97.5
click at [537, 117] on u "доста" at bounding box center [488, 116] width 99 height 42
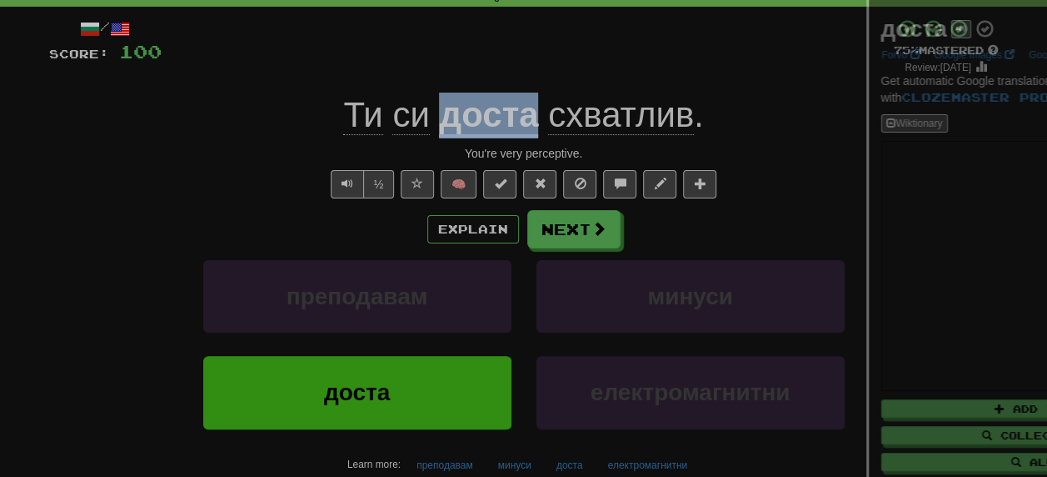
copy u "доста"
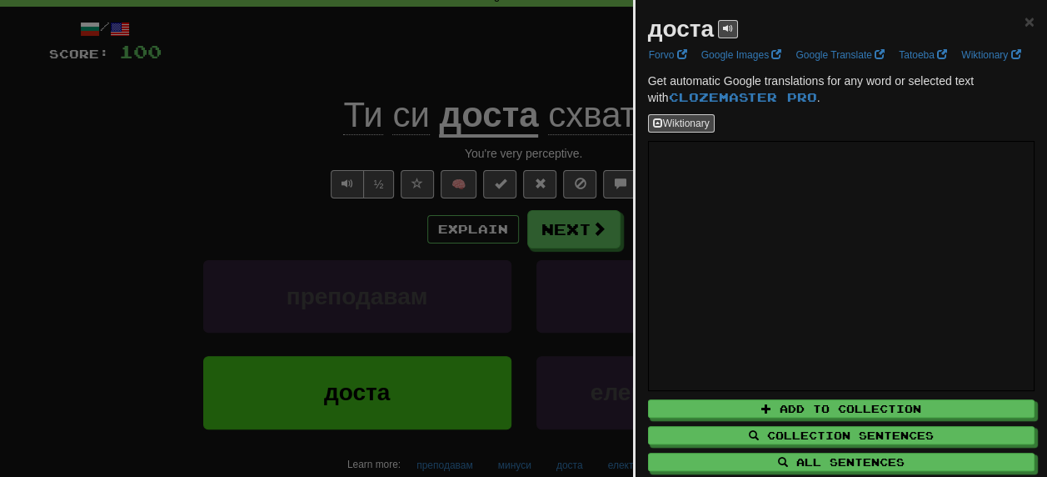
click at [252, 277] on div at bounding box center [523, 238] width 1047 height 477
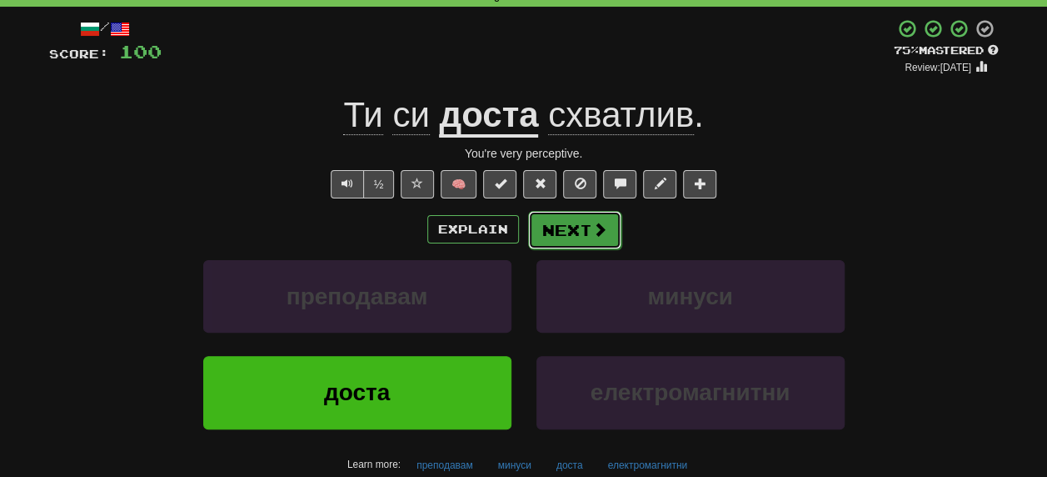
click at [563, 225] on button "Next" at bounding box center [574, 230] width 93 height 38
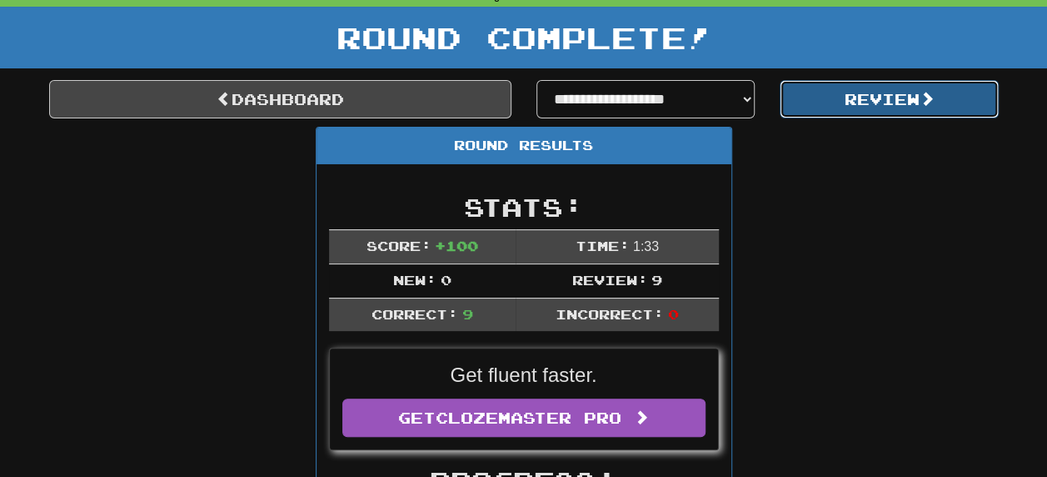
click at [893, 97] on button "Review" at bounding box center [889, 99] width 219 height 38
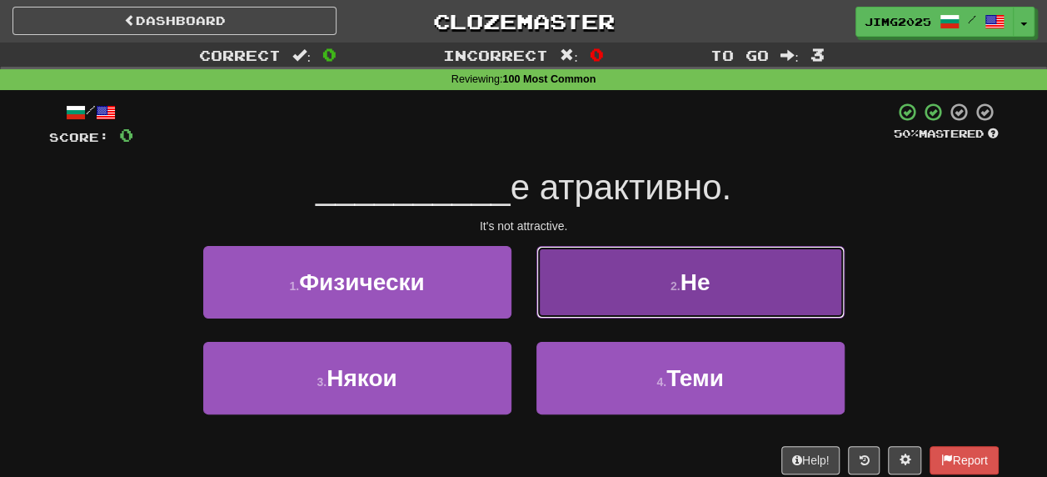
click at [702, 280] on span "Не" at bounding box center [695, 282] width 30 height 26
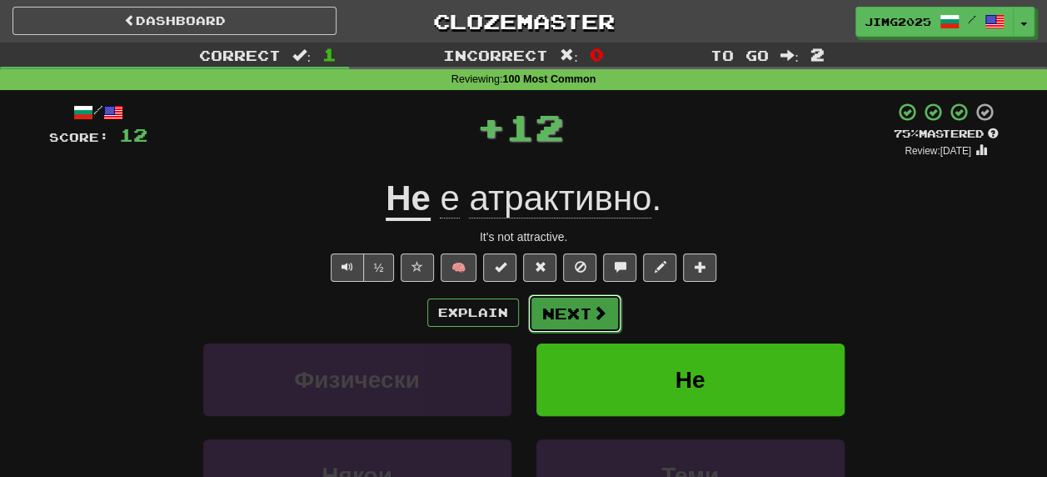
click at [565, 312] on button "Next" at bounding box center [574, 313] width 93 height 38
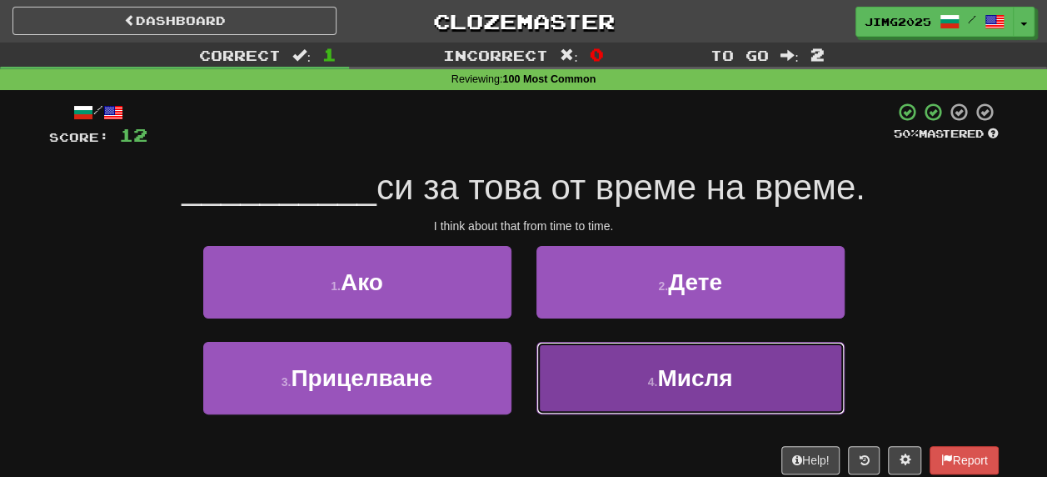
click at [688, 377] on span "Мисля" at bounding box center [694, 378] width 75 height 26
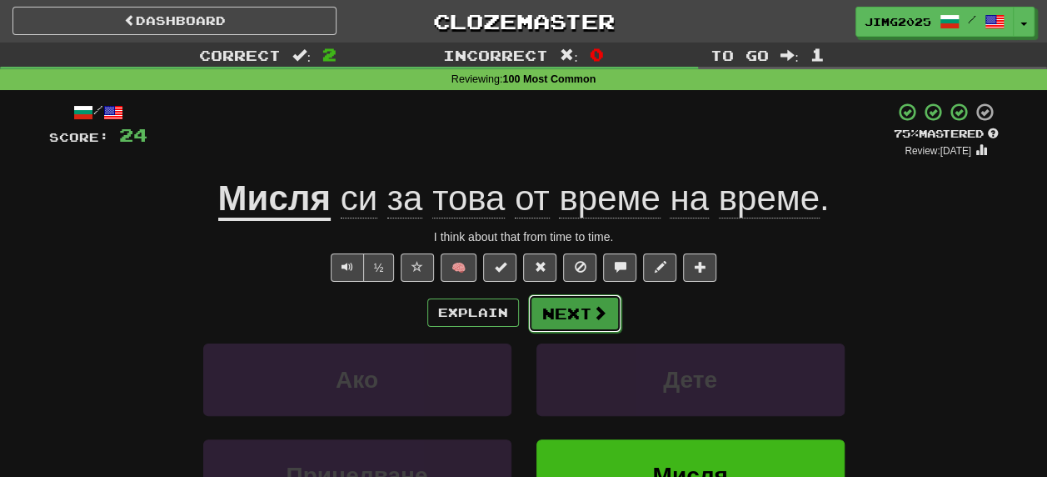
click at [568, 317] on button "Next" at bounding box center [574, 313] width 93 height 38
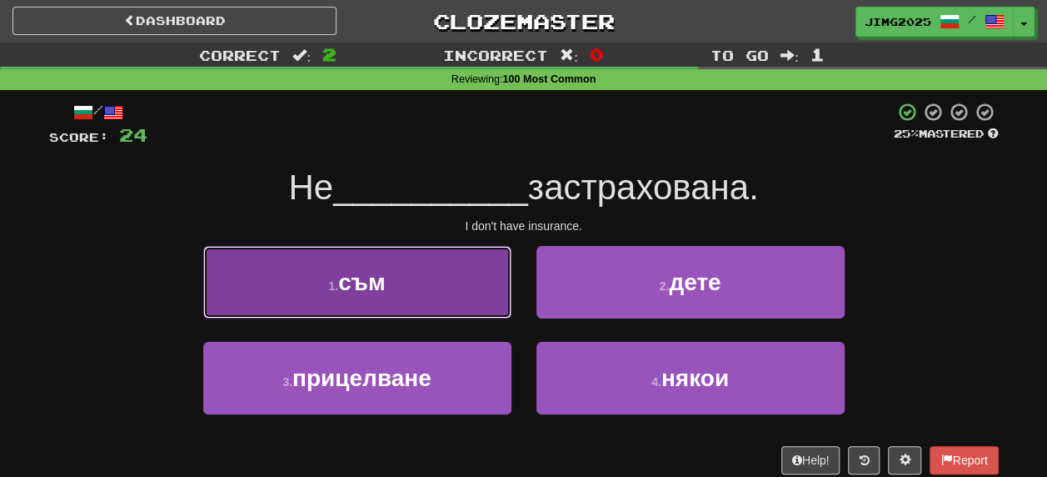
click at [337, 288] on small "1 ." at bounding box center [333, 285] width 10 height 13
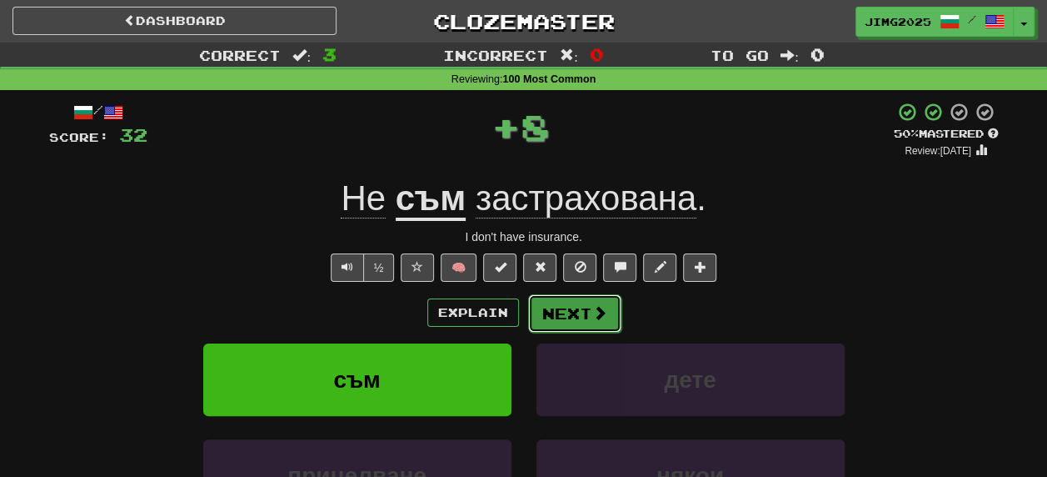
click at [575, 310] on button "Next" at bounding box center [574, 313] width 93 height 38
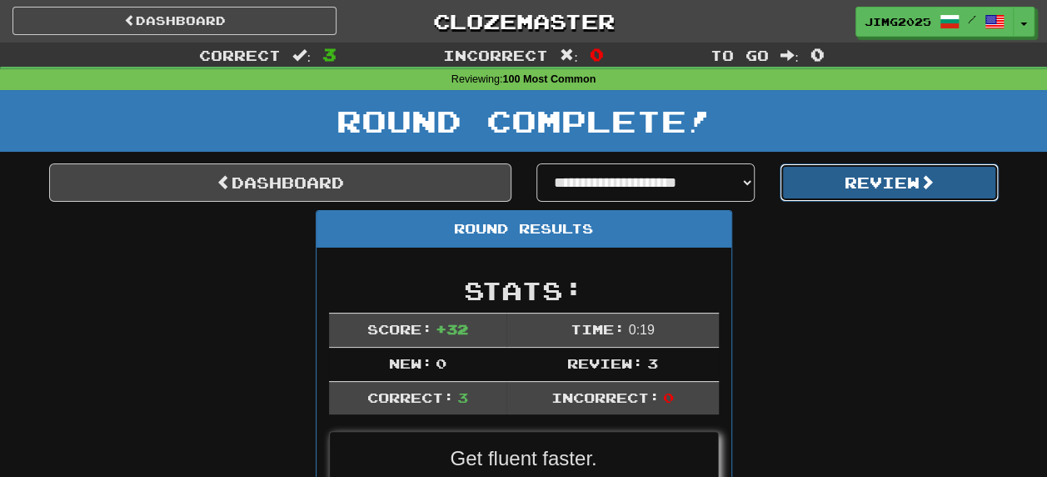
click at [902, 189] on button "Review" at bounding box center [889, 182] width 219 height 38
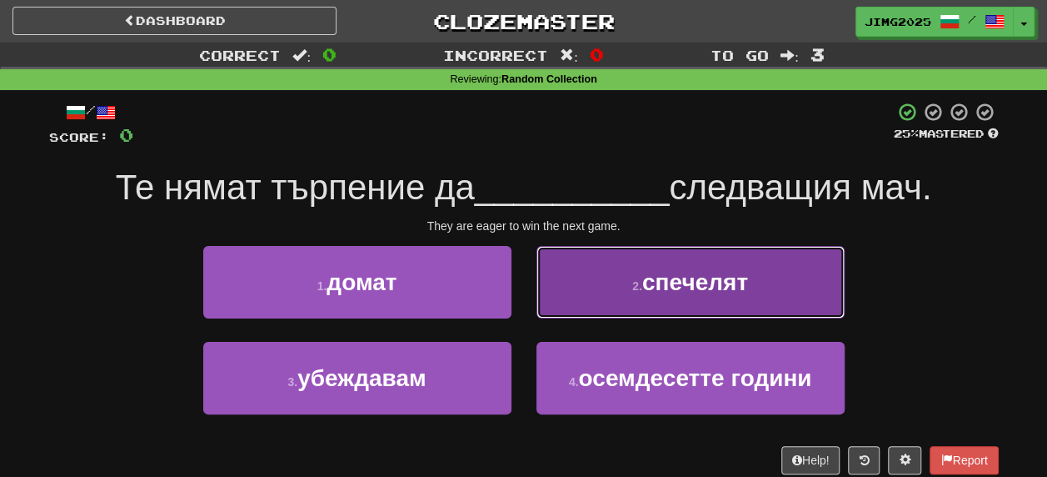
click at [678, 282] on span "спечелят" at bounding box center [695, 282] width 106 height 26
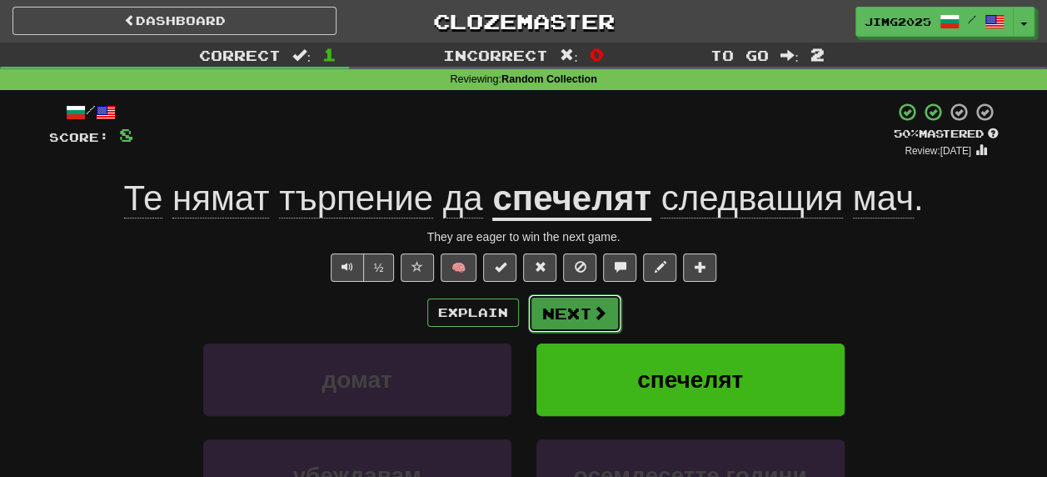
click at [575, 305] on button "Next" at bounding box center [574, 313] width 93 height 38
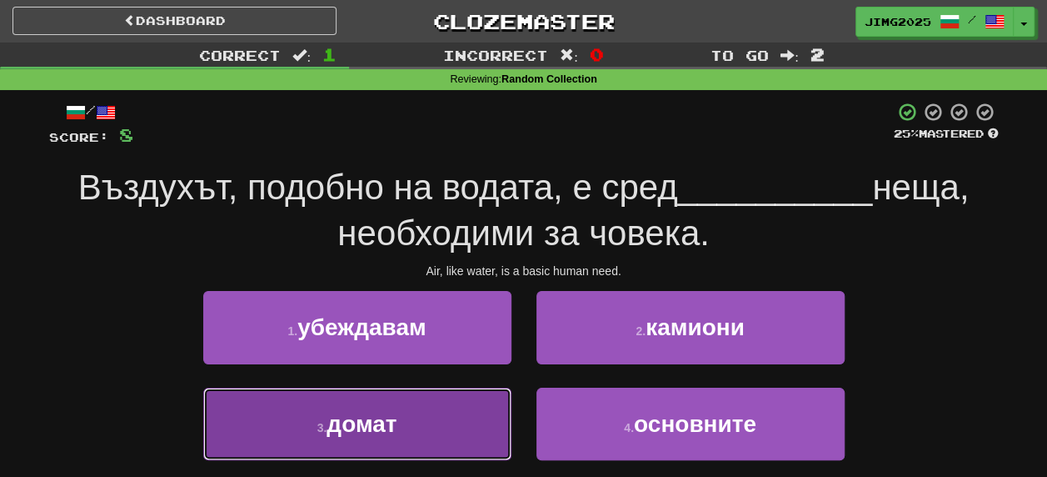
click at [352, 432] on span "домат" at bounding box center [362, 424] width 70 height 26
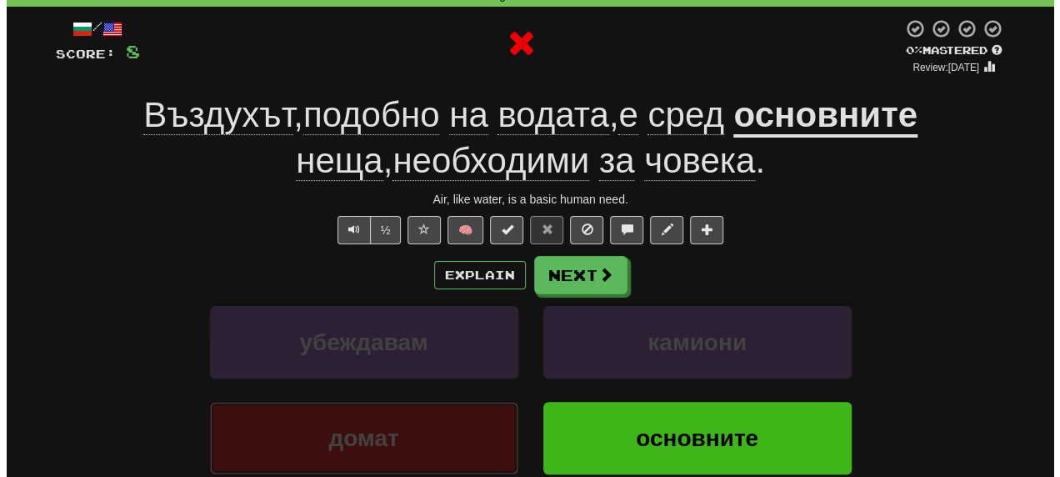
scroll to position [167, 0]
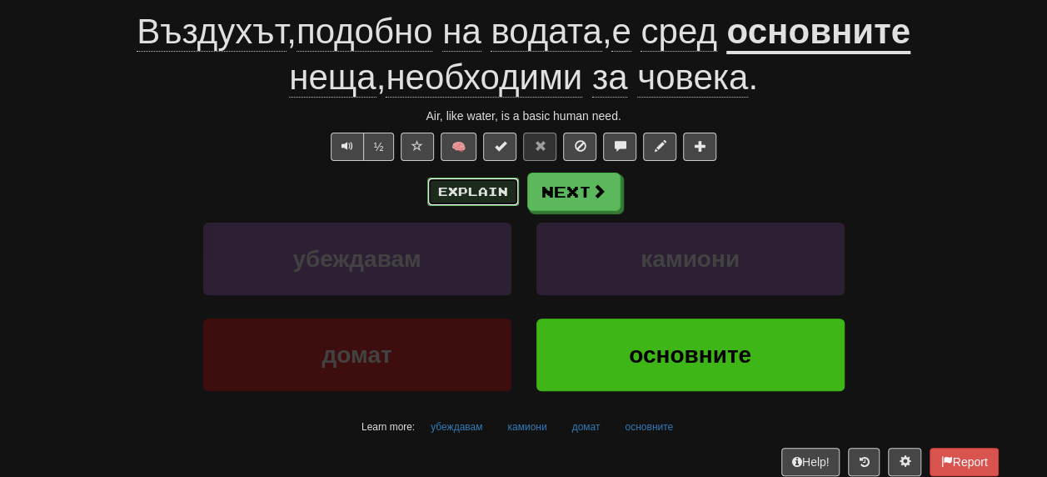
click at [463, 182] on button "Explain" at bounding box center [473, 191] width 92 height 28
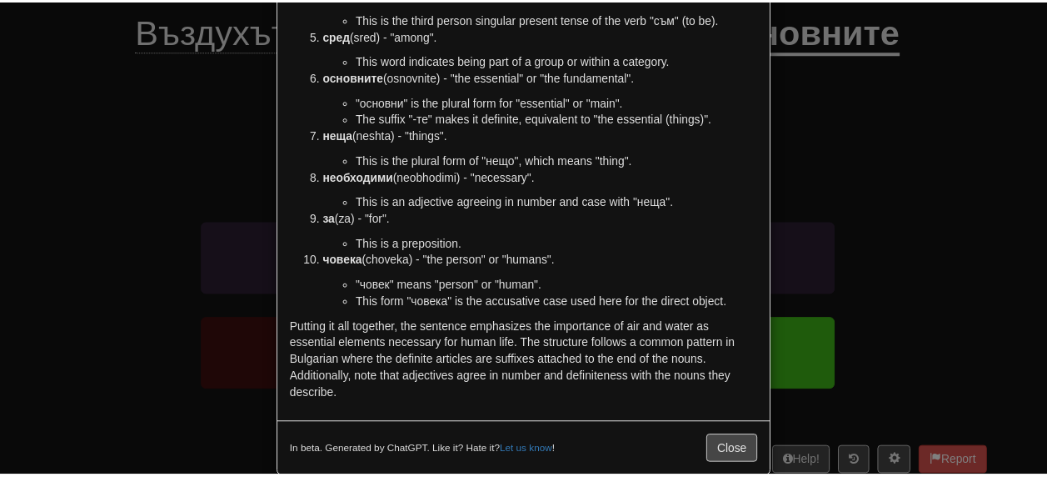
scroll to position [345, 0]
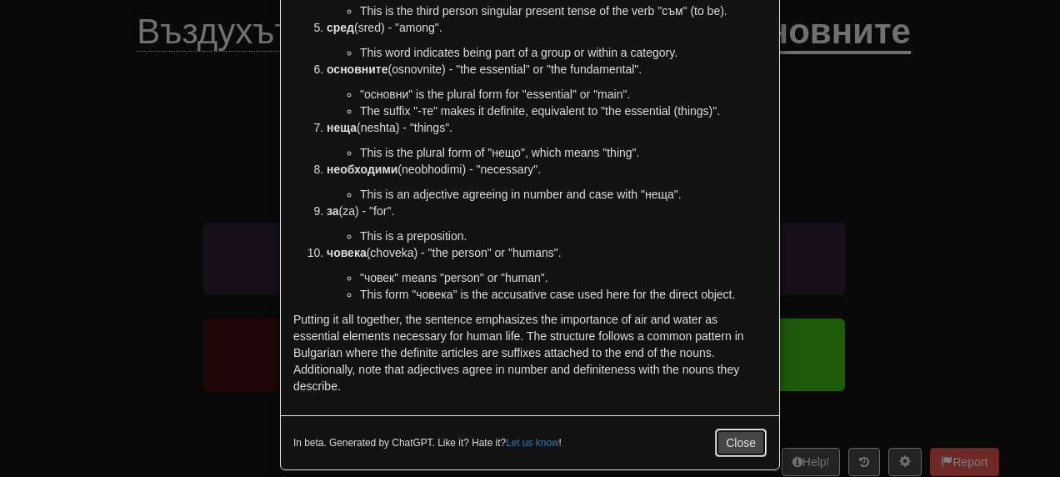
click at [730, 428] on button "Close" at bounding box center [741, 442] width 52 height 28
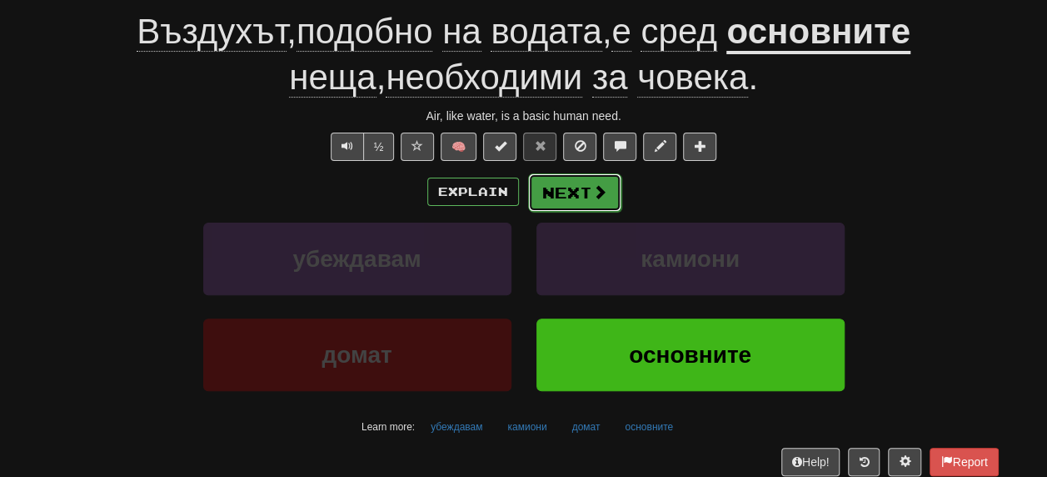
click at [573, 192] on button "Next" at bounding box center [574, 192] width 93 height 38
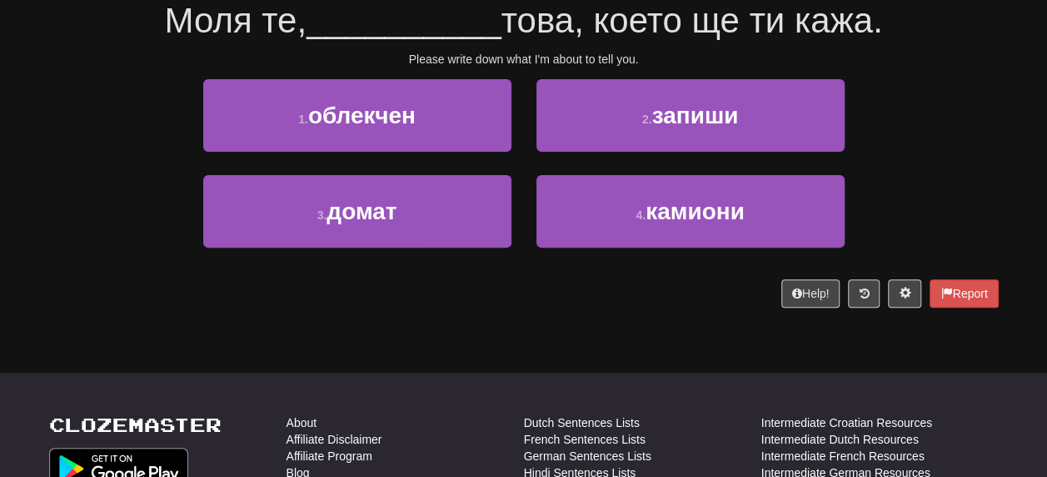
scroll to position [156, 0]
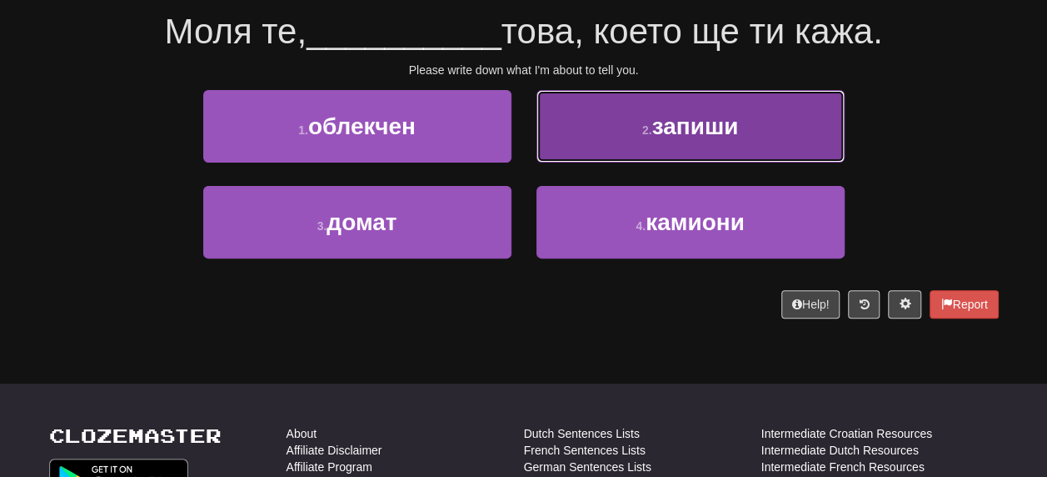
click at [686, 127] on span "запиши" at bounding box center [695, 126] width 87 height 26
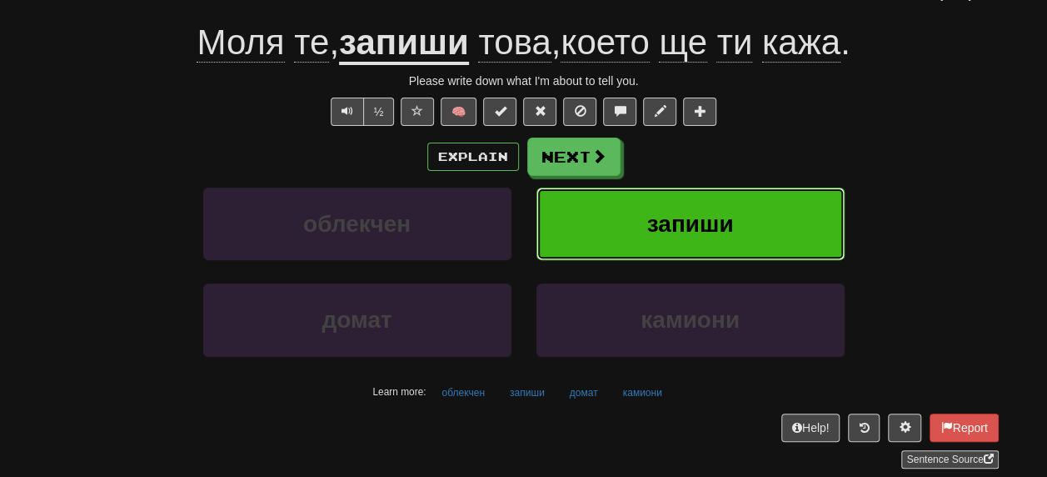
scroll to position [167, 0]
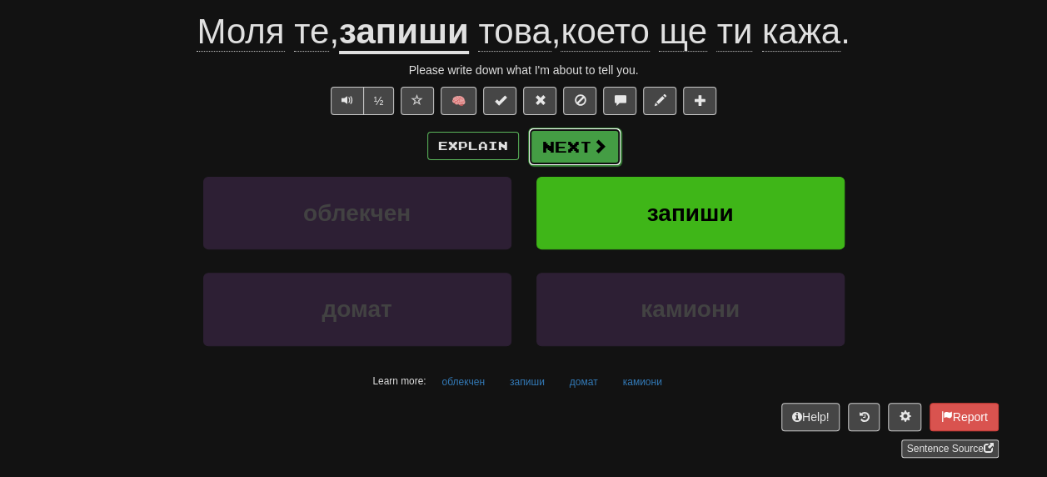
click at [582, 144] on button "Next" at bounding box center [574, 146] width 93 height 38
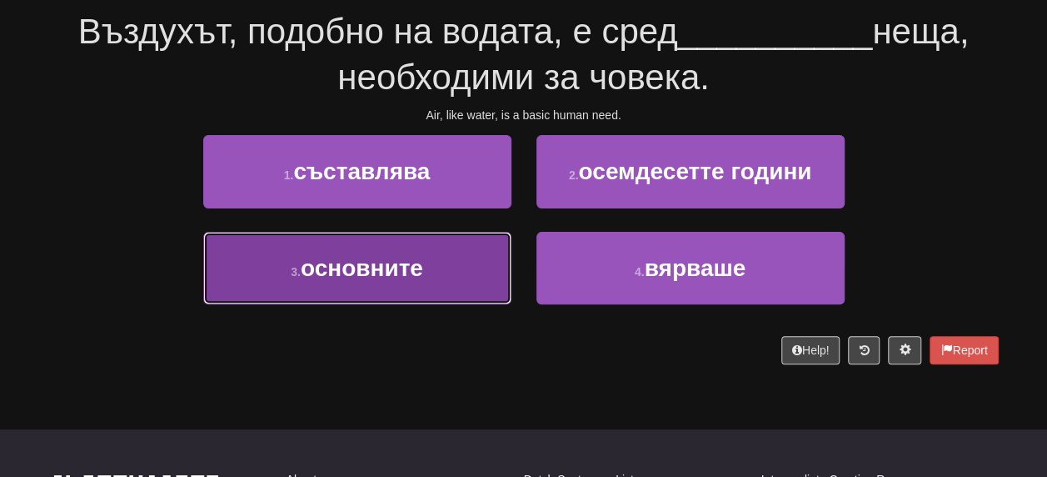
click at [362, 262] on span "основните" at bounding box center [362, 268] width 122 height 26
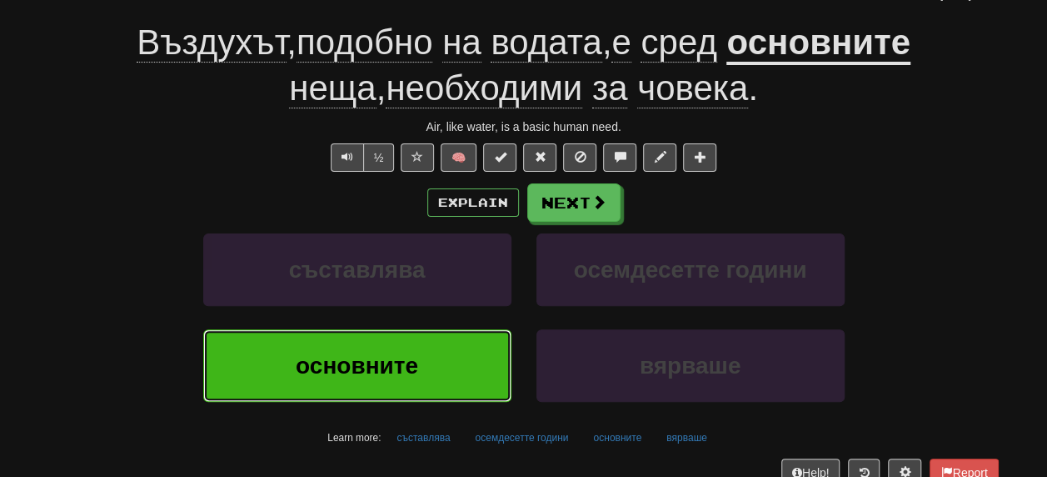
scroll to position [167, 0]
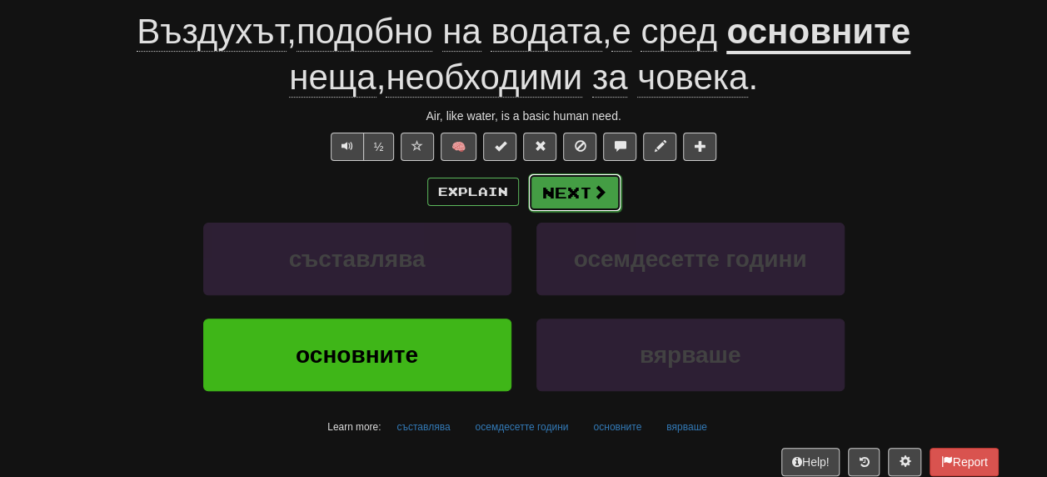
click at [578, 192] on button "Next" at bounding box center [574, 192] width 93 height 38
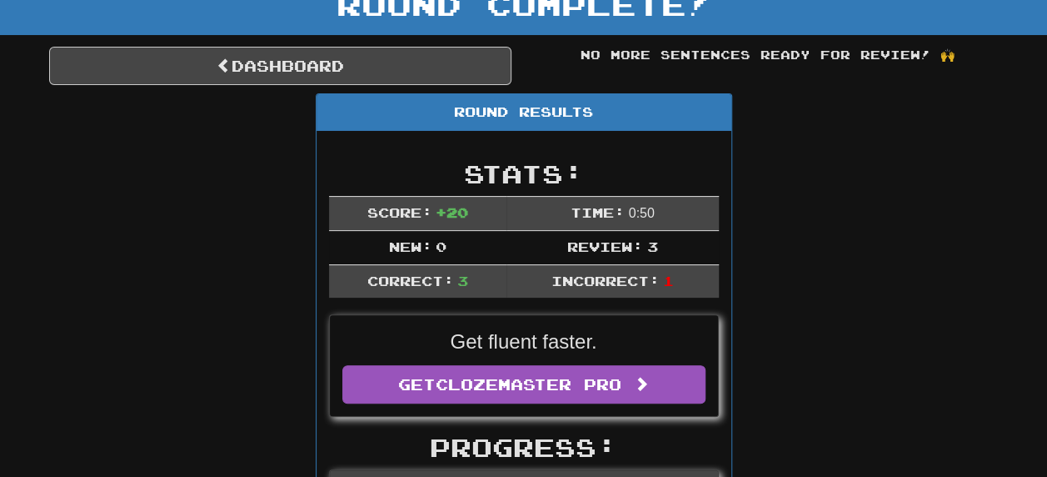
scroll to position [0, 0]
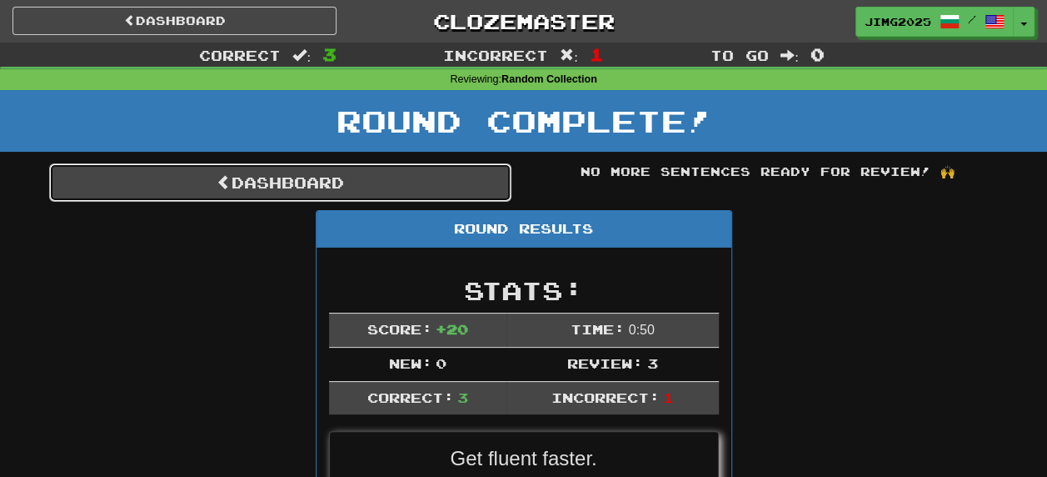
click at [252, 185] on link "Dashboard" at bounding box center [280, 182] width 462 height 38
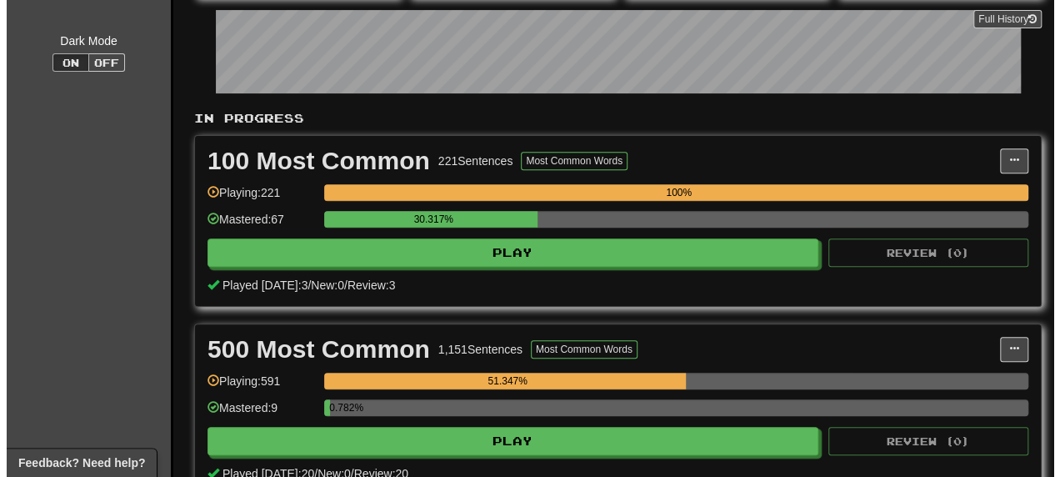
scroll to position [250, 0]
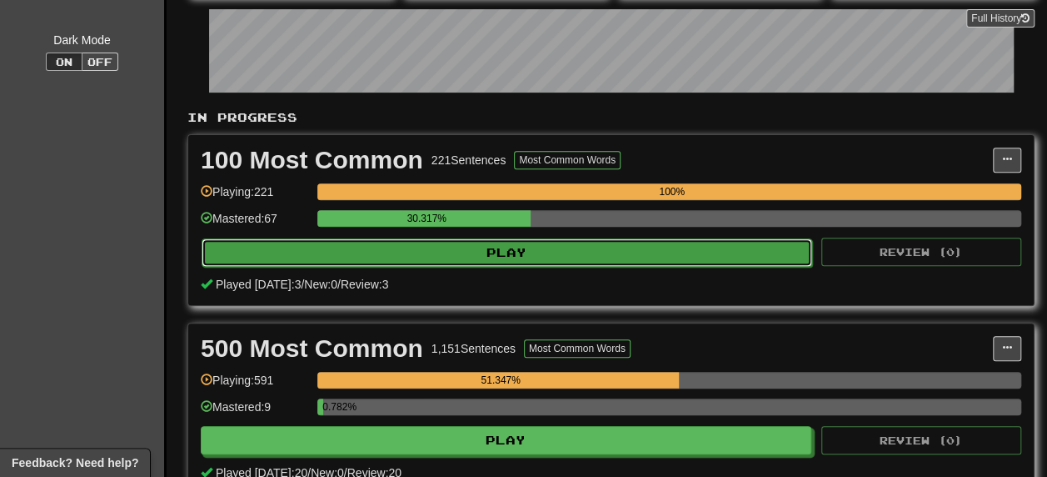
click at [484, 252] on button "Play" at bounding box center [507, 252] width 611 height 28
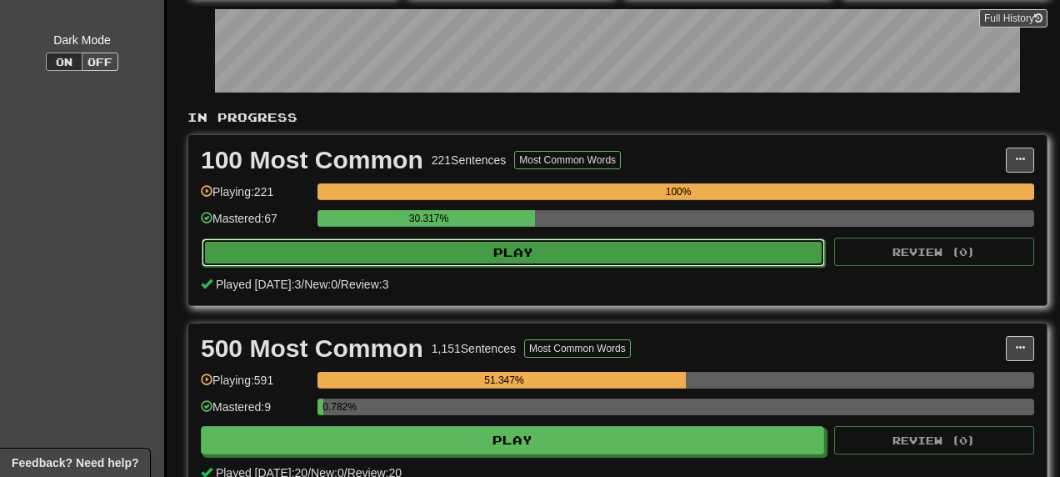
select select "**"
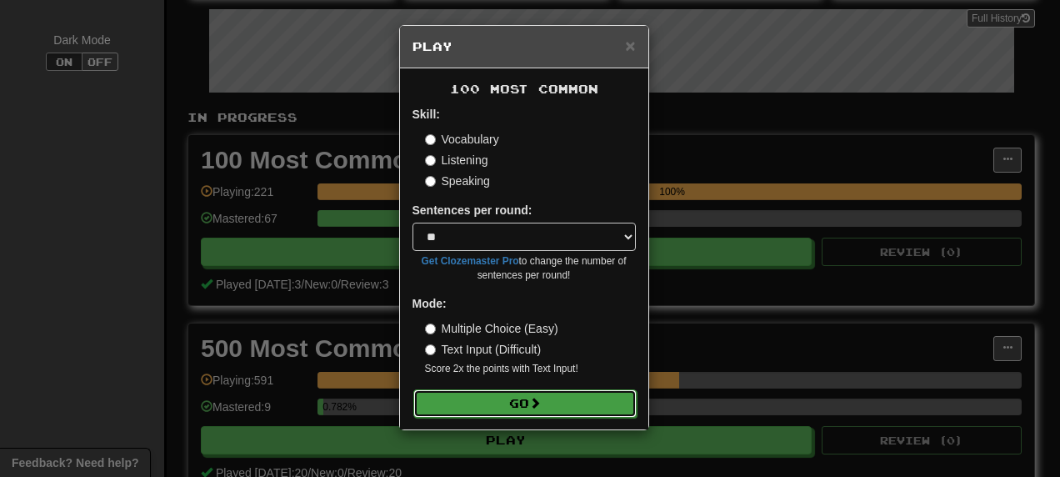
click at [506, 401] on button "Go" at bounding box center [524, 403] width 223 height 28
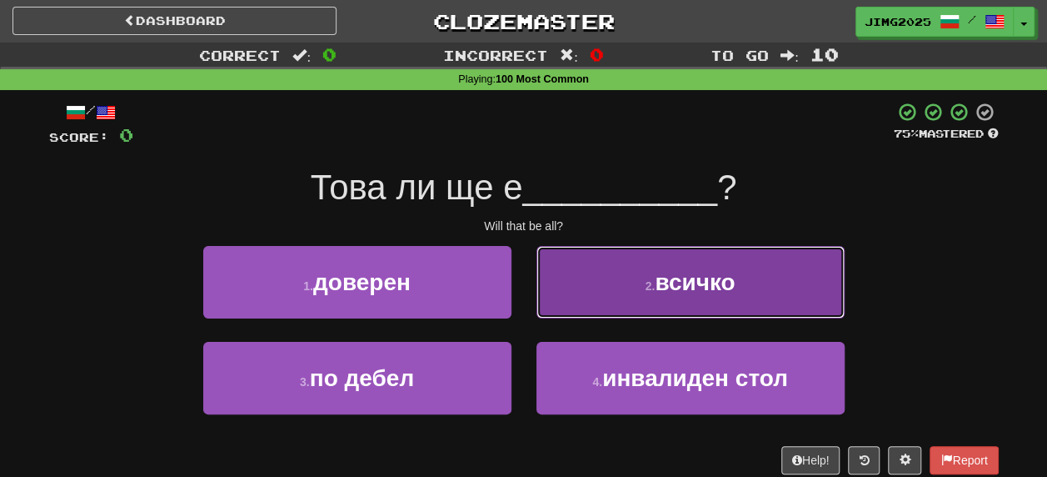
click at [713, 287] on span "всичко" at bounding box center [695, 282] width 80 height 26
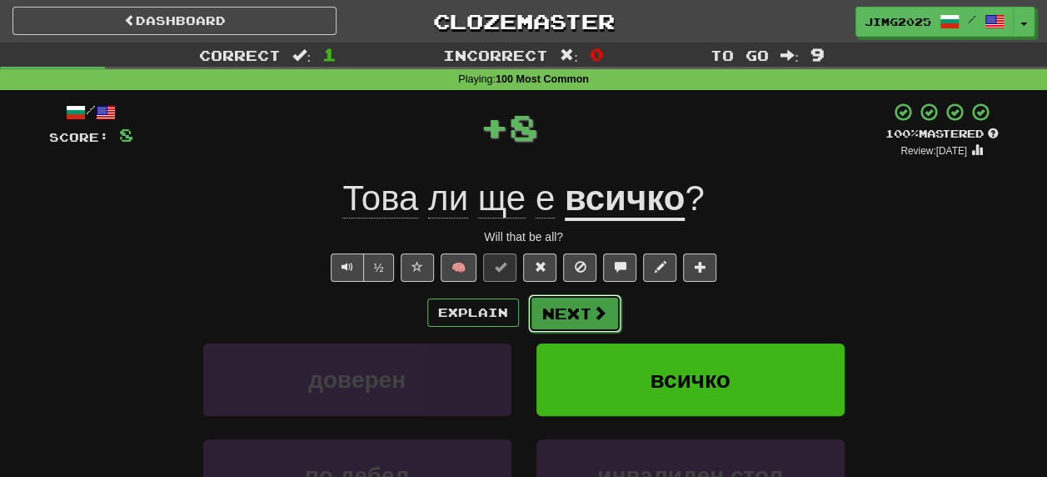
click at [577, 323] on button "Next" at bounding box center [574, 313] width 93 height 38
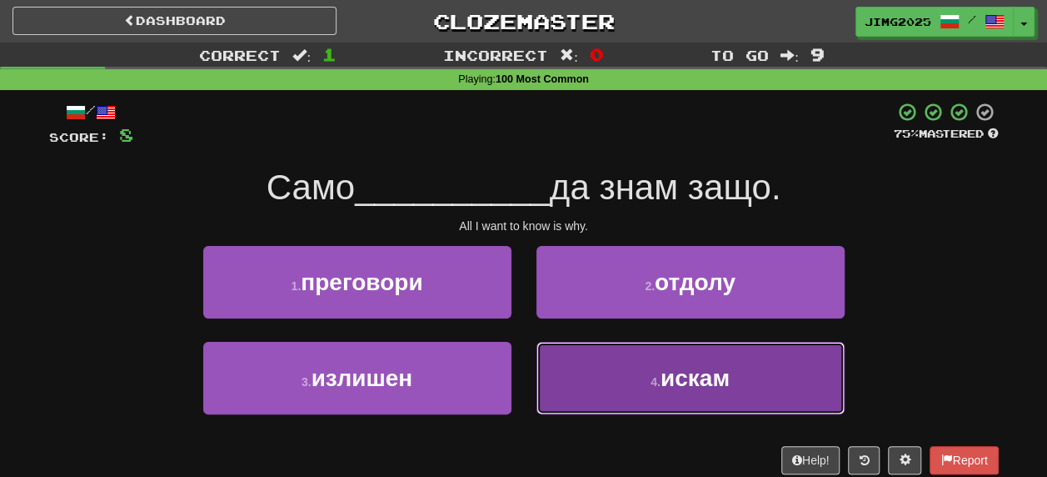
click at [679, 379] on span "искам" at bounding box center [695, 378] width 69 height 26
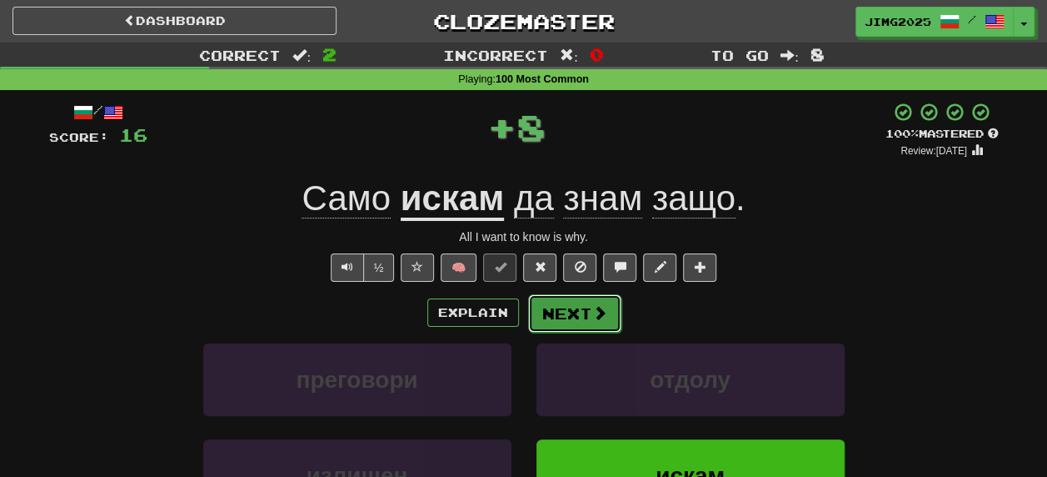
click at [584, 313] on button "Next" at bounding box center [574, 313] width 93 height 38
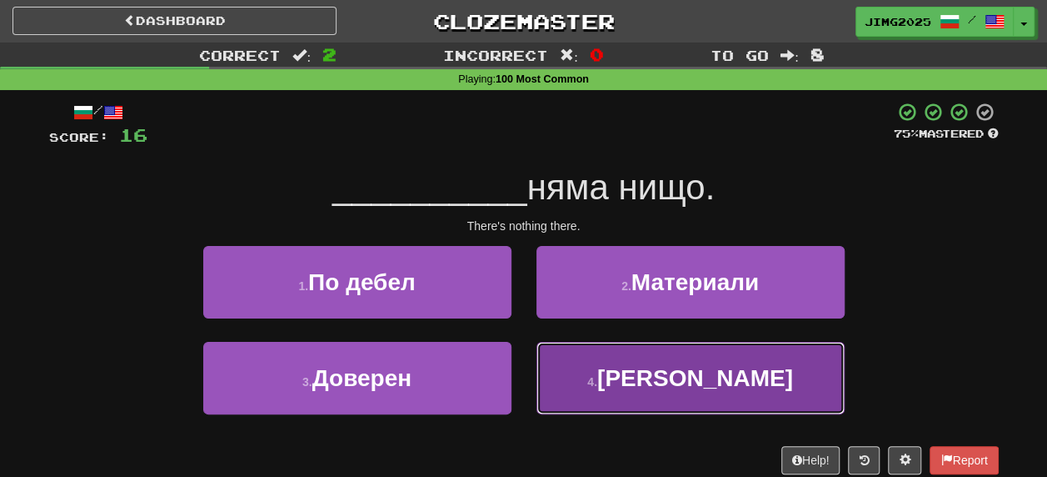
click at [684, 380] on span "Там" at bounding box center [695, 378] width 196 height 26
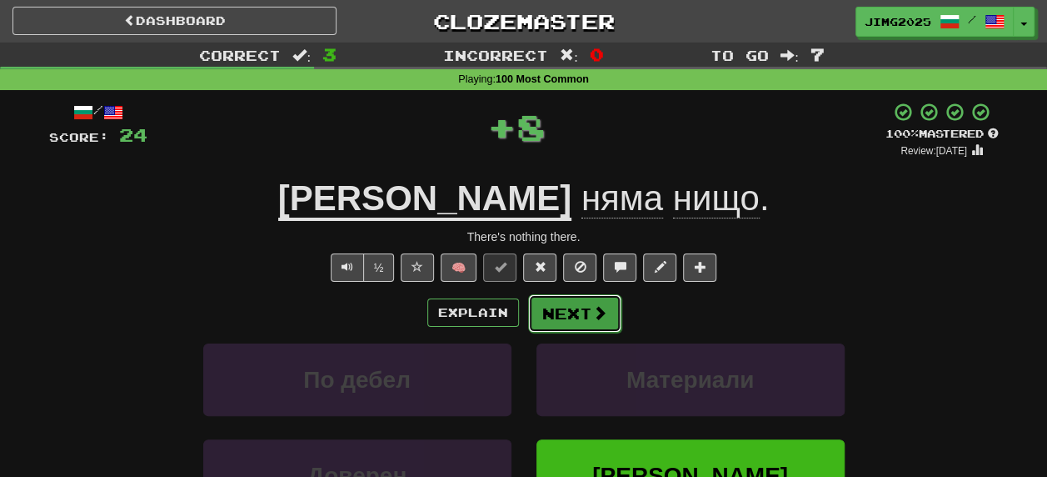
click at [576, 318] on button "Next" at bounding box center [574, 313] width 93 height 38
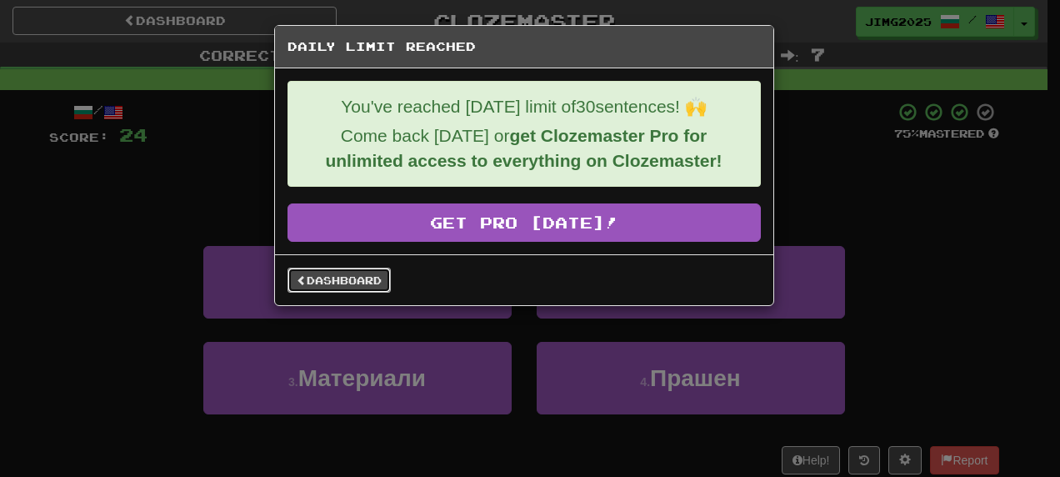
click at [338, 278] on link "Dashboard" at bounding box center [338, 279] width 103 height 25
